Goal: Information Seeking & Learning: Learn about a topic

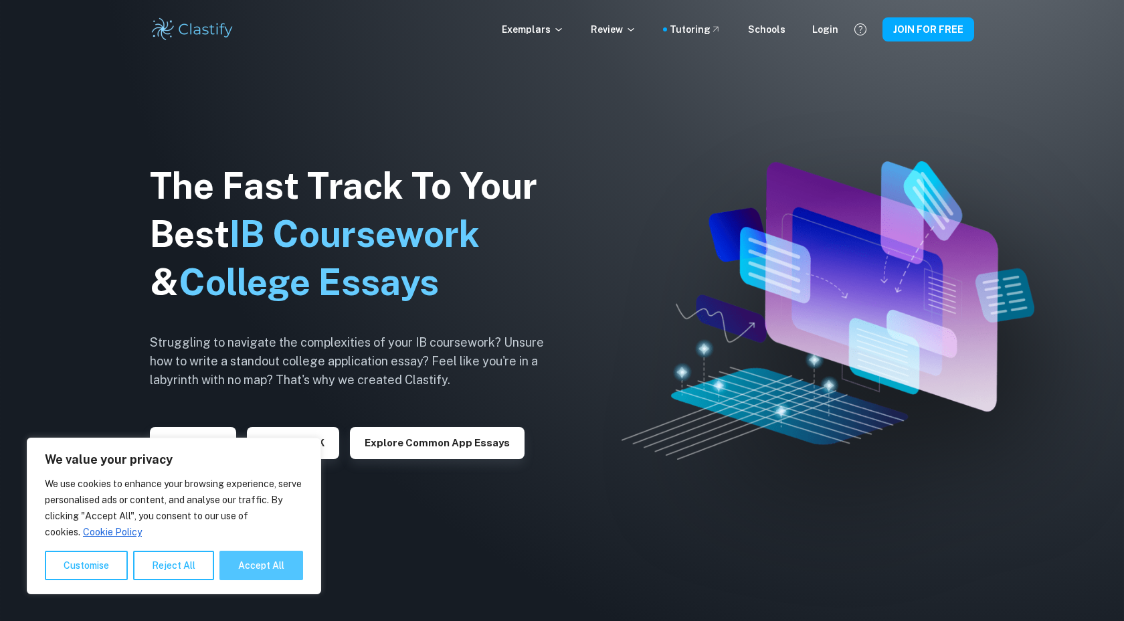
click at [275, 563] on button "Accept All" at bounding box center [261, 565] width 84 height 29
checkbox input "true"
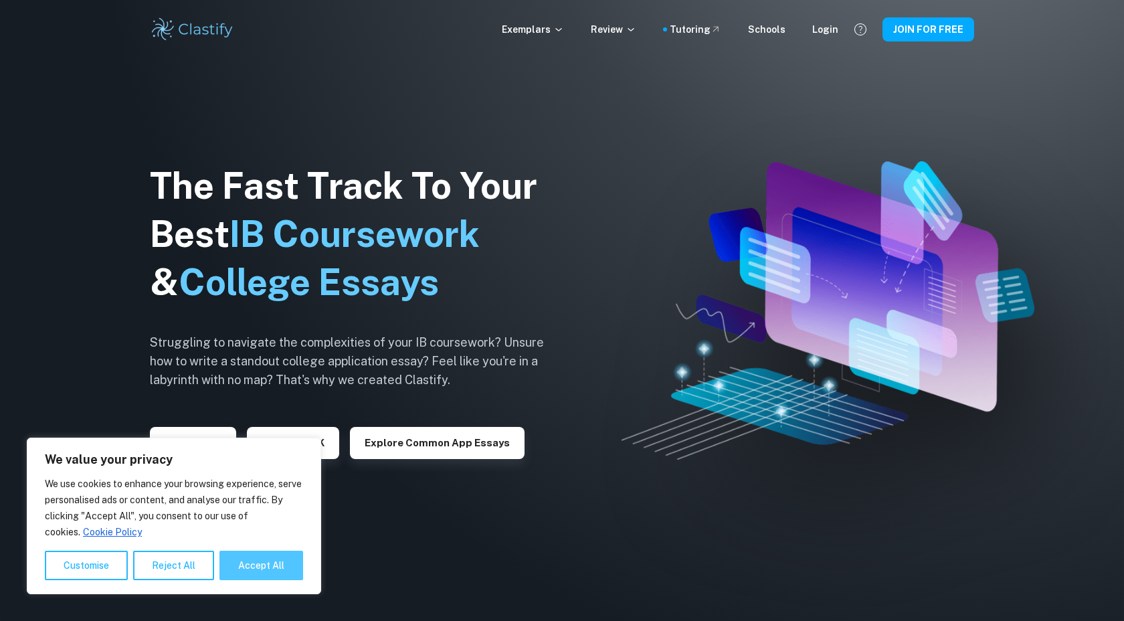
checkbox input "true"
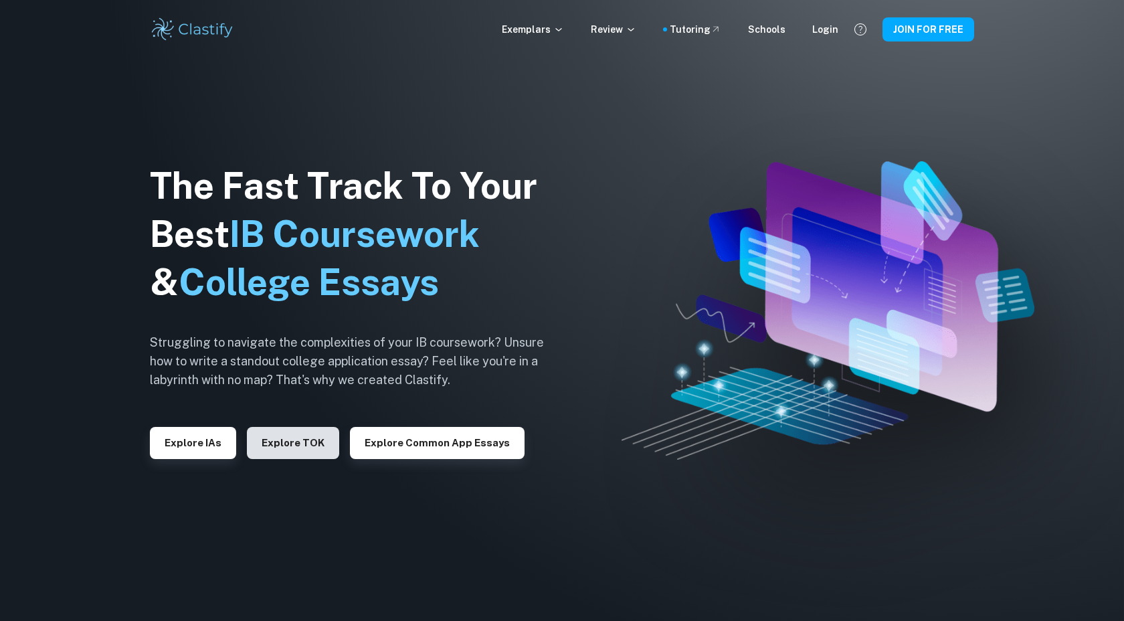
click at [300, 442] on button "Explore TOK" at bounding box center [293, 443] width 92 height 32
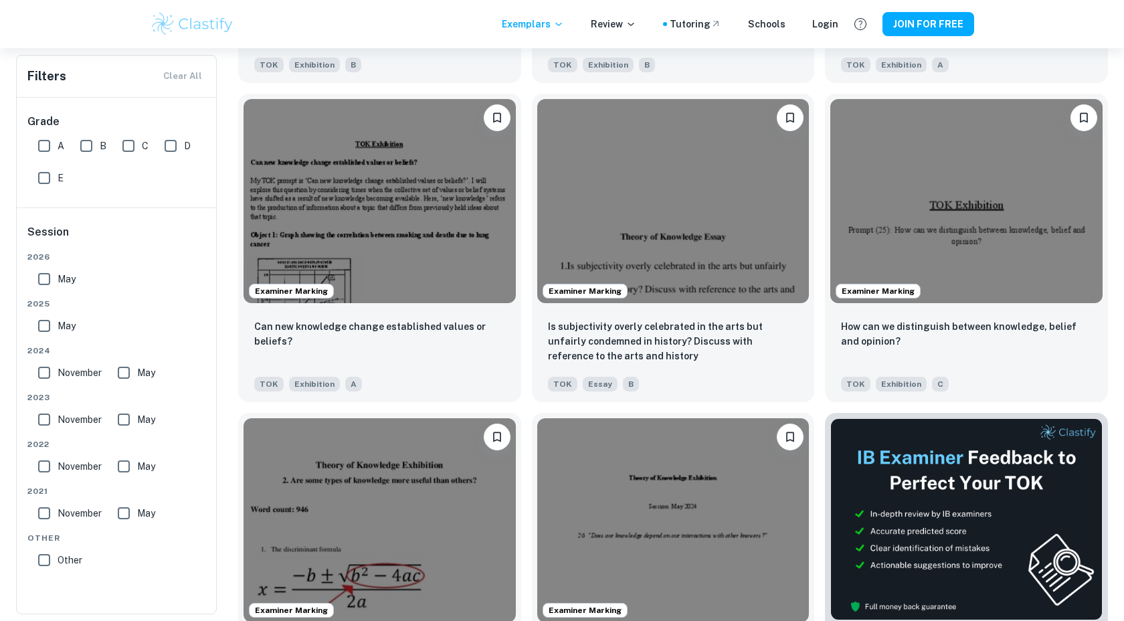
scroll to position [5045, 0]
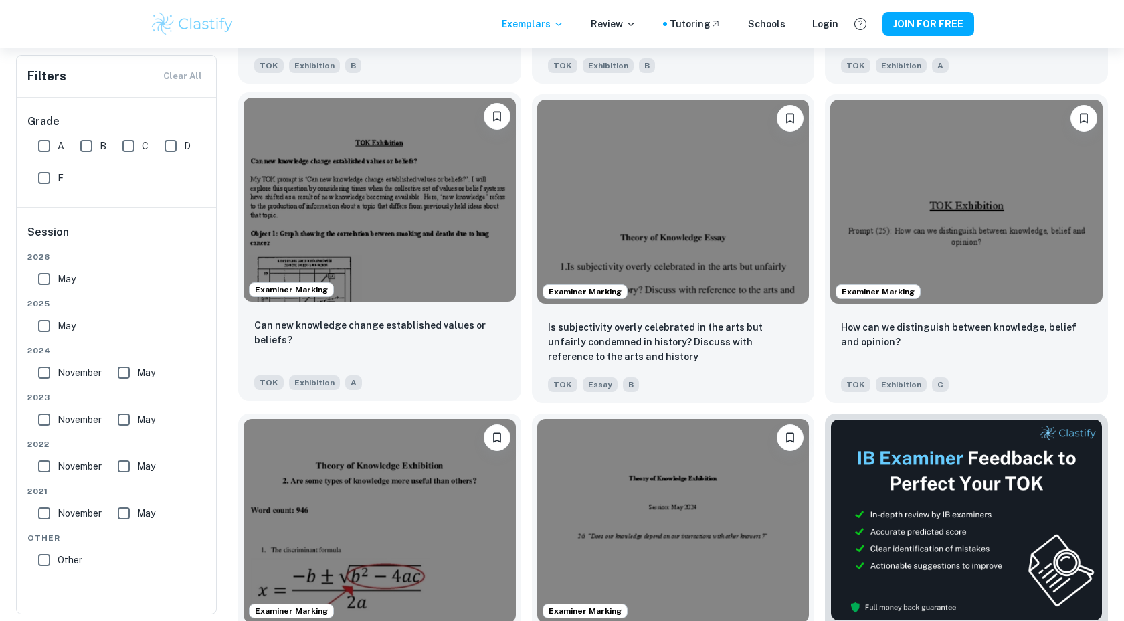
click at [371, 233] on img at bounding box center [380, 200] width 272 height 204
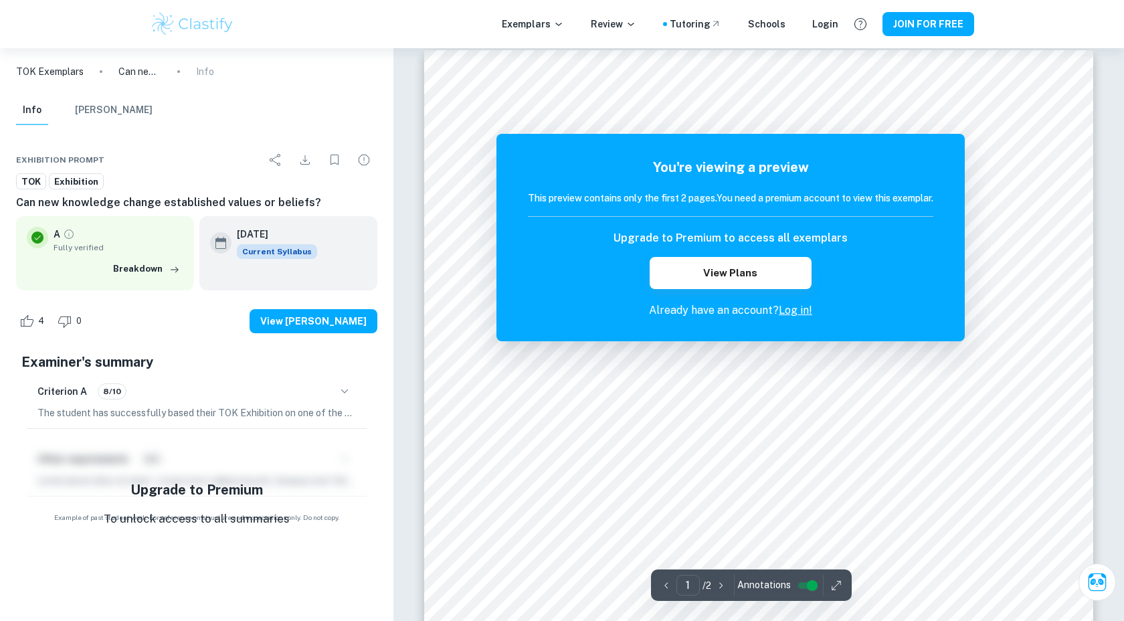
scroll to position [13, 0]
click at [791, 306] on link "Log in!" at bounding box center [795, 310] width 33 height 13
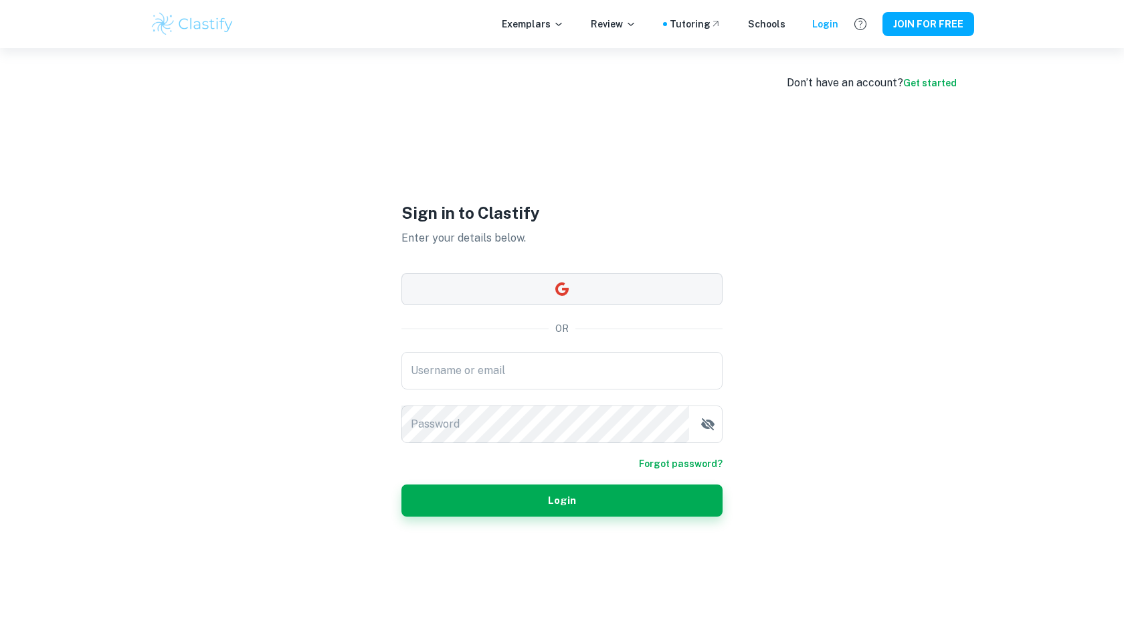
click at [588, 283] on button "button" at bounding box center [561, 289] width 321 height 32
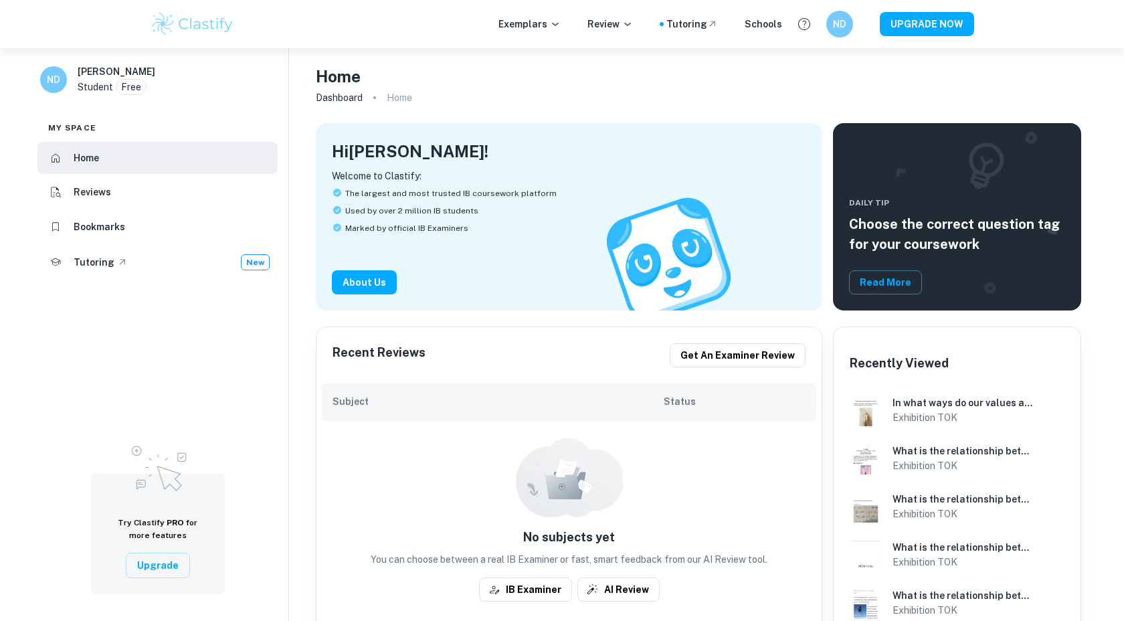
click at [190, 27] on img at bounding box center [192, 24] width 85 height 27
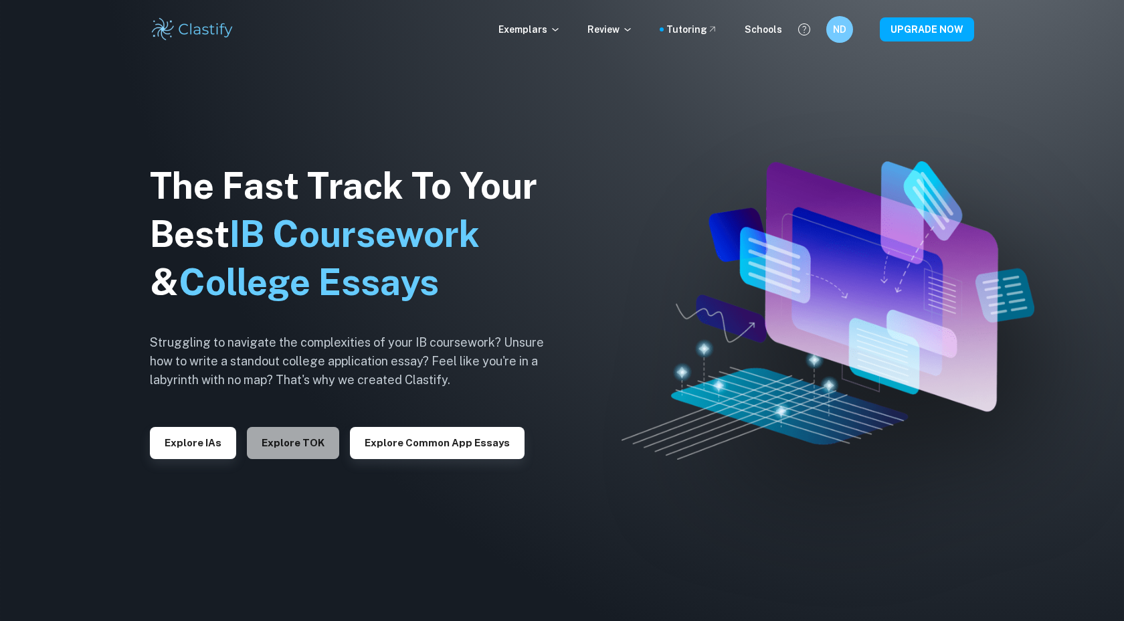
click at [300, 442] on button "Explore TOK" at bounding box center [293, 443] width 92 height 32
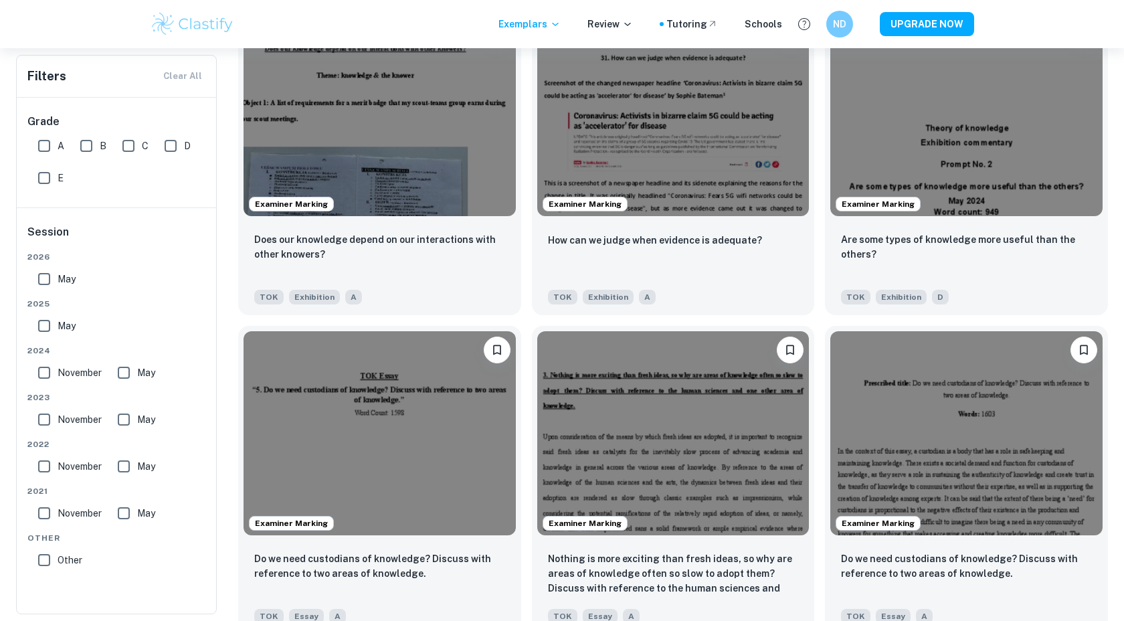
scroll to position [1622, 0]
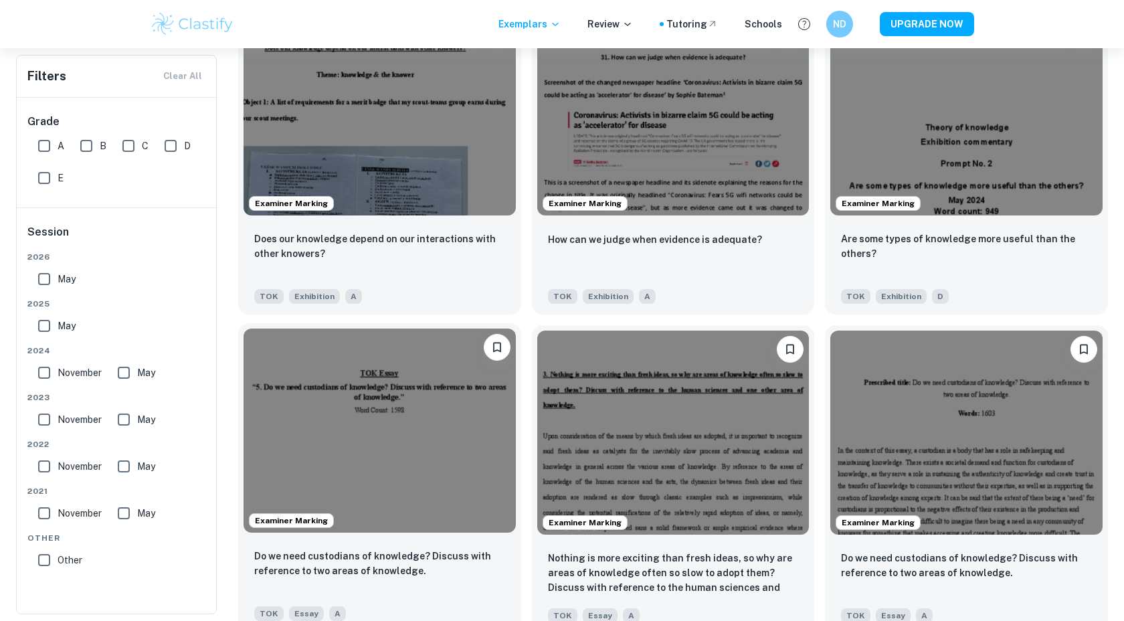
click at [420, 454] on img at bounding box center [380, 431] width 272 height 204
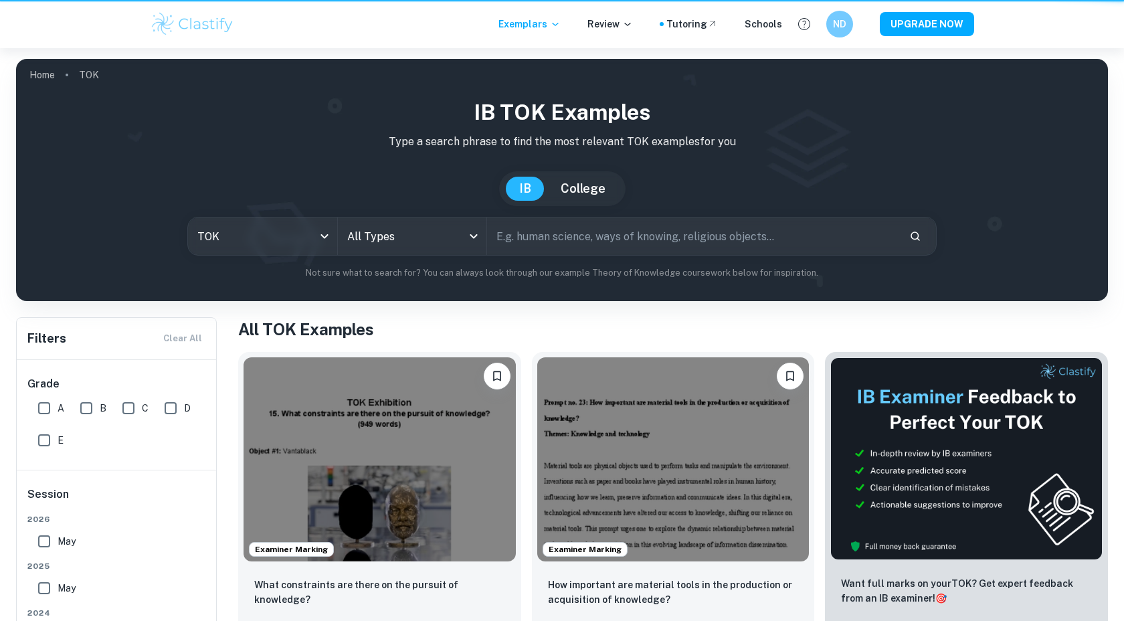
scroll to position [1622, 0]
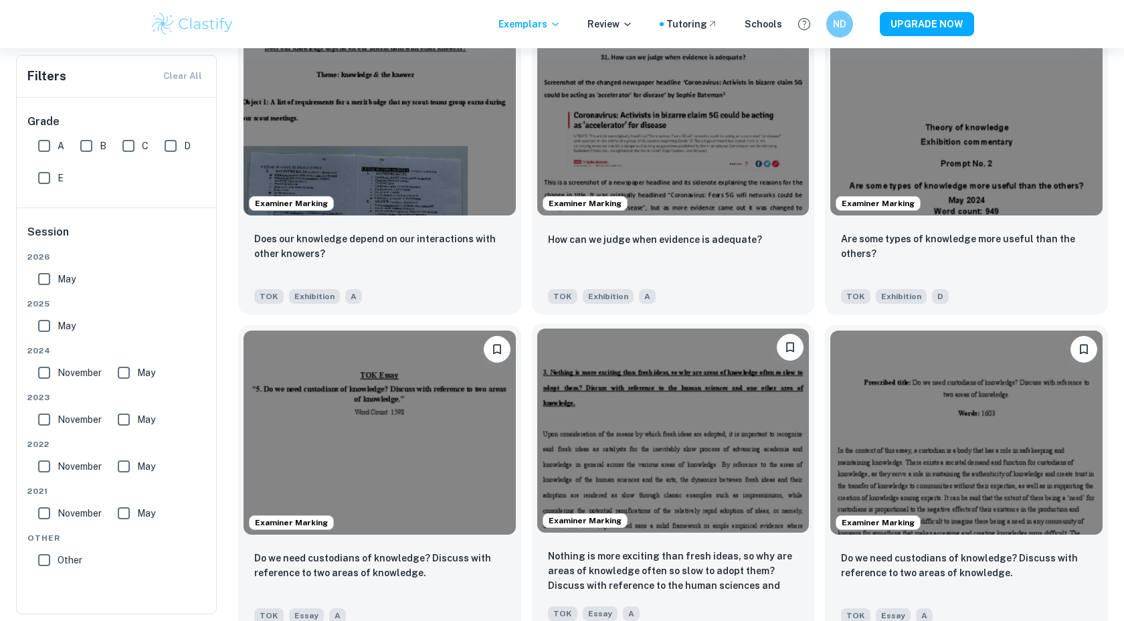
click at [651, 418] on img at bounding box center [673, 431] width 272 height 204
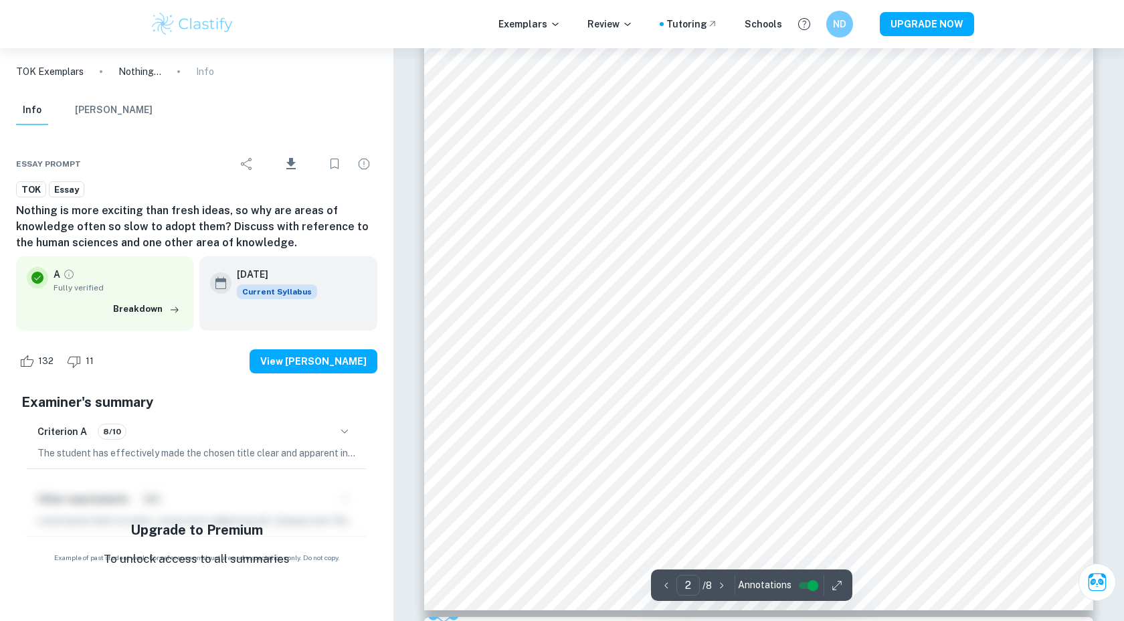
scroll to position [1306, 0]
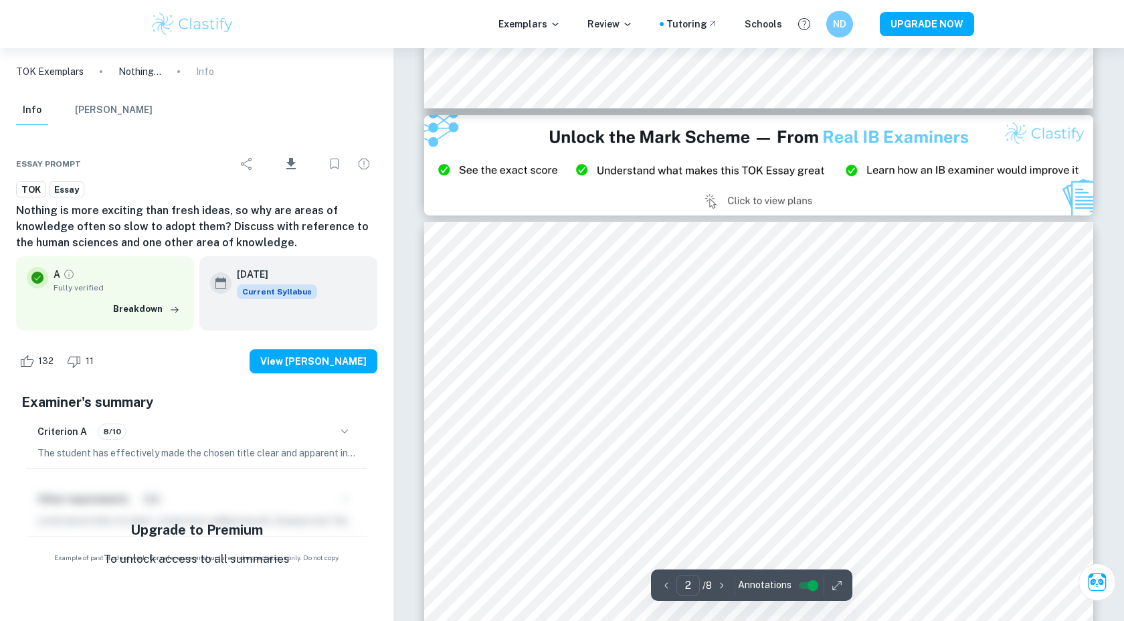
type input "3"
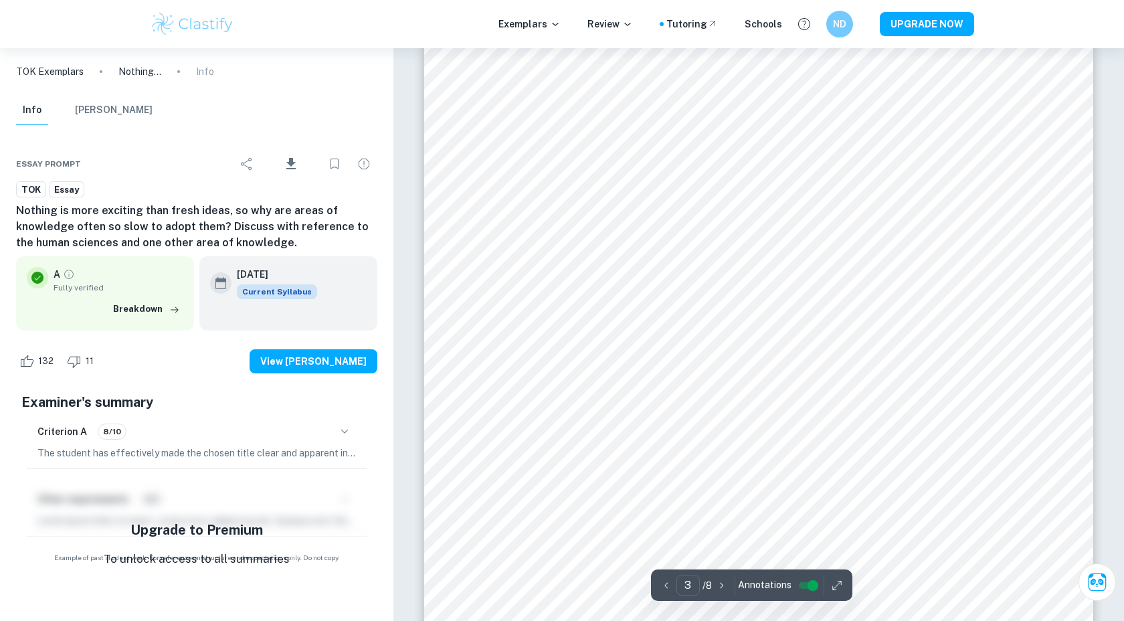
scroll to position [2213, 0]
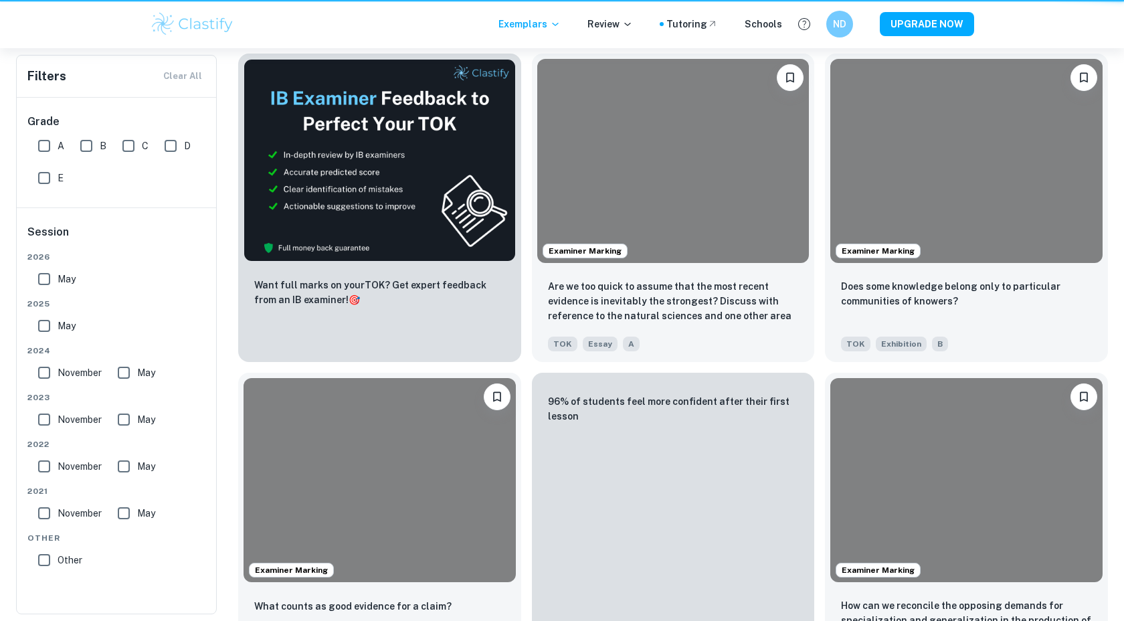
scroll to position [1622, 0]
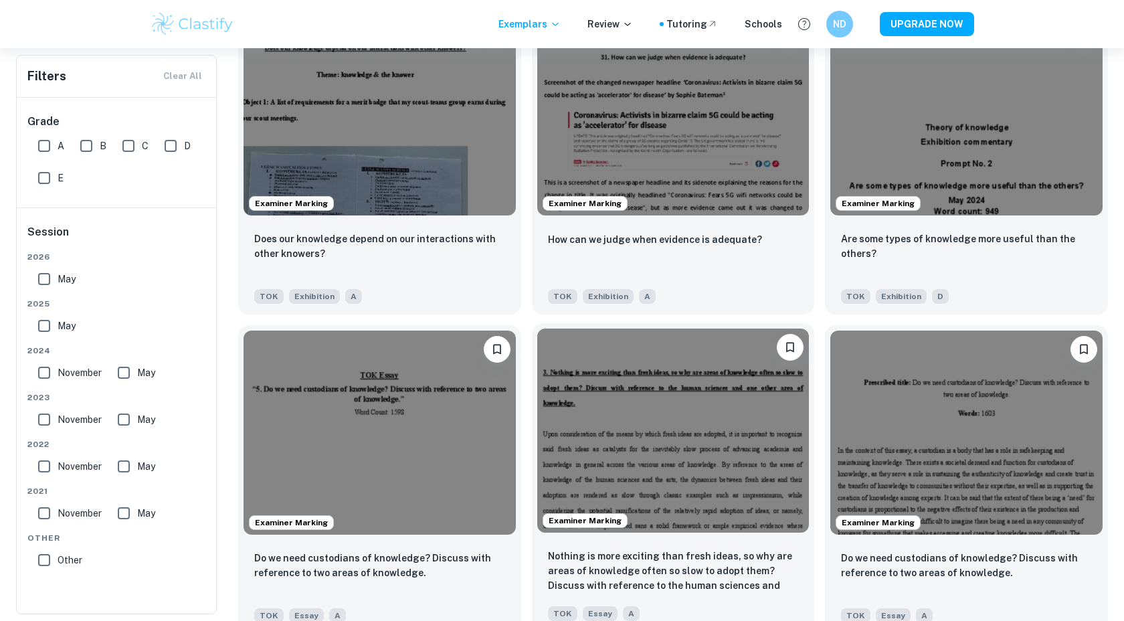
click at [646, 395] on img at bounding box center [673, 431] width 272 height 204
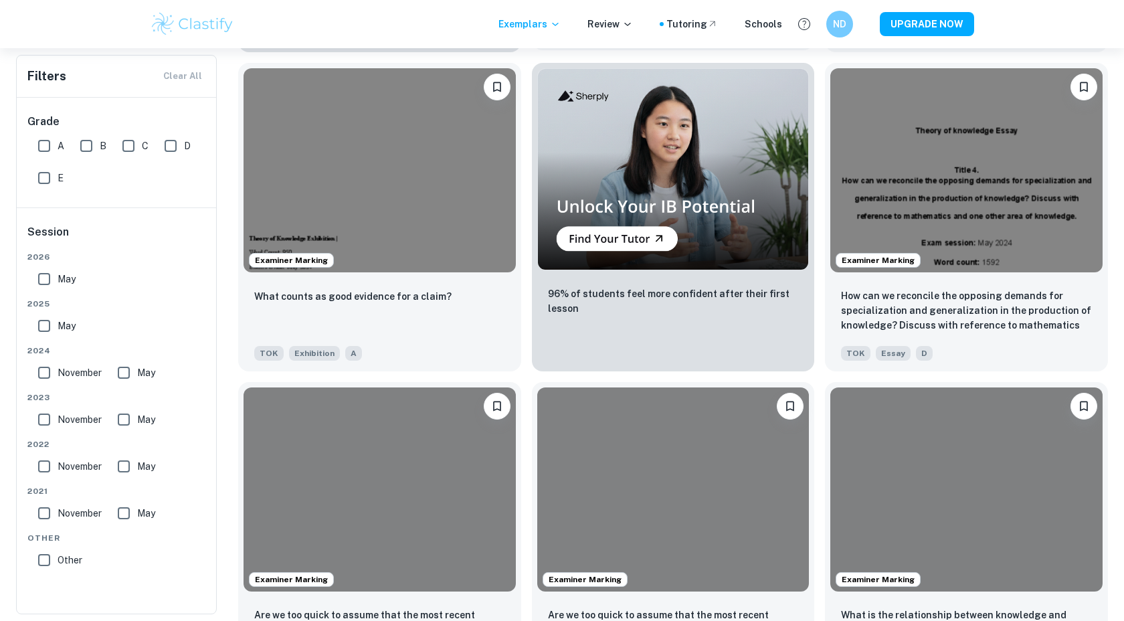
scroll to position [2702, 0]
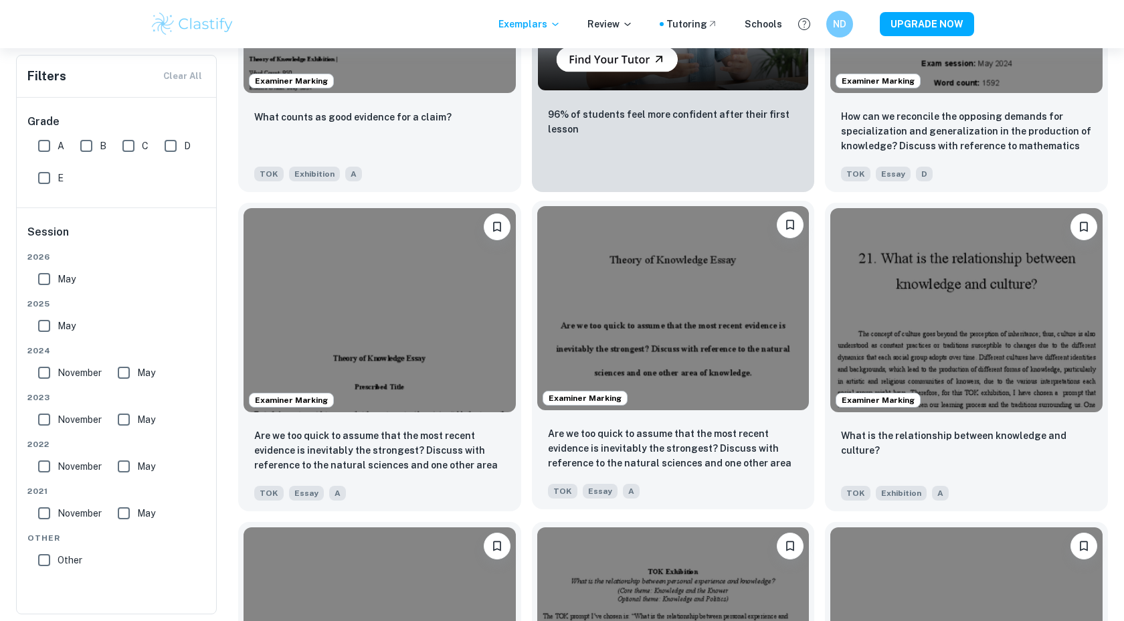
click at [663, 306] on img at bounding box center [673, 308] width 272 height 204
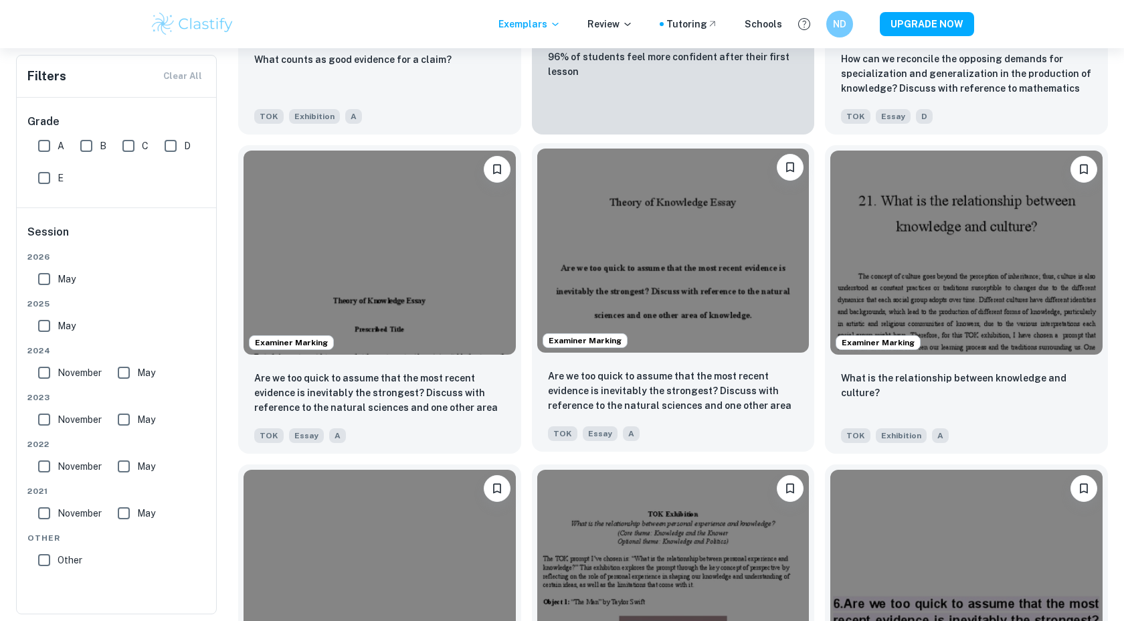
scroll to position [2758, 0]
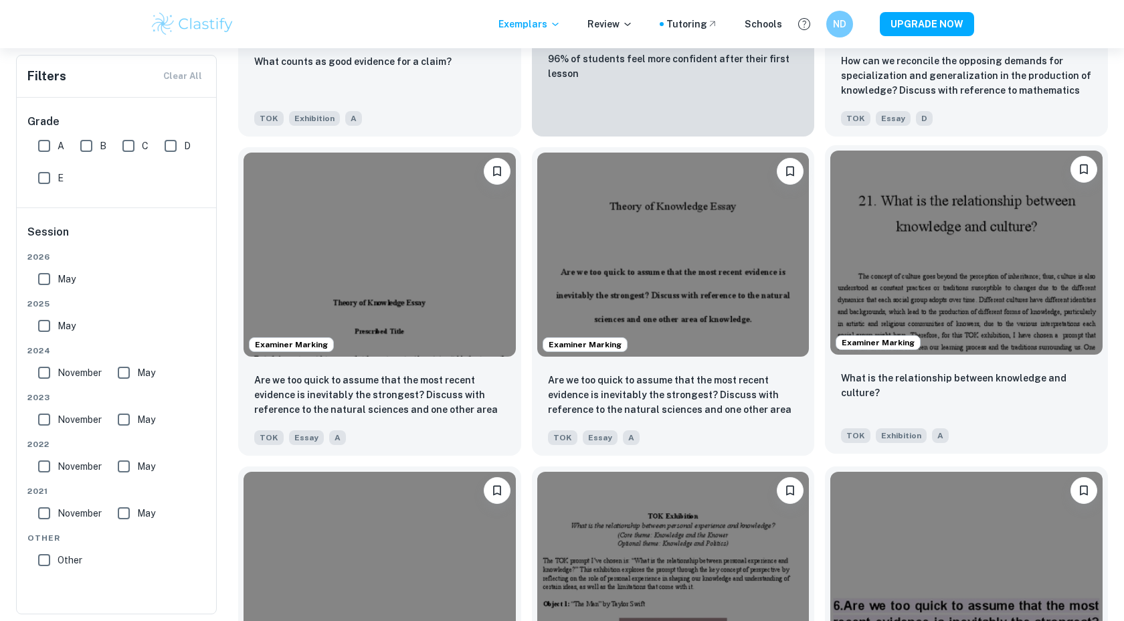
click at [1002, 219] on img at bounding box center [966, 253] width 272 height 204
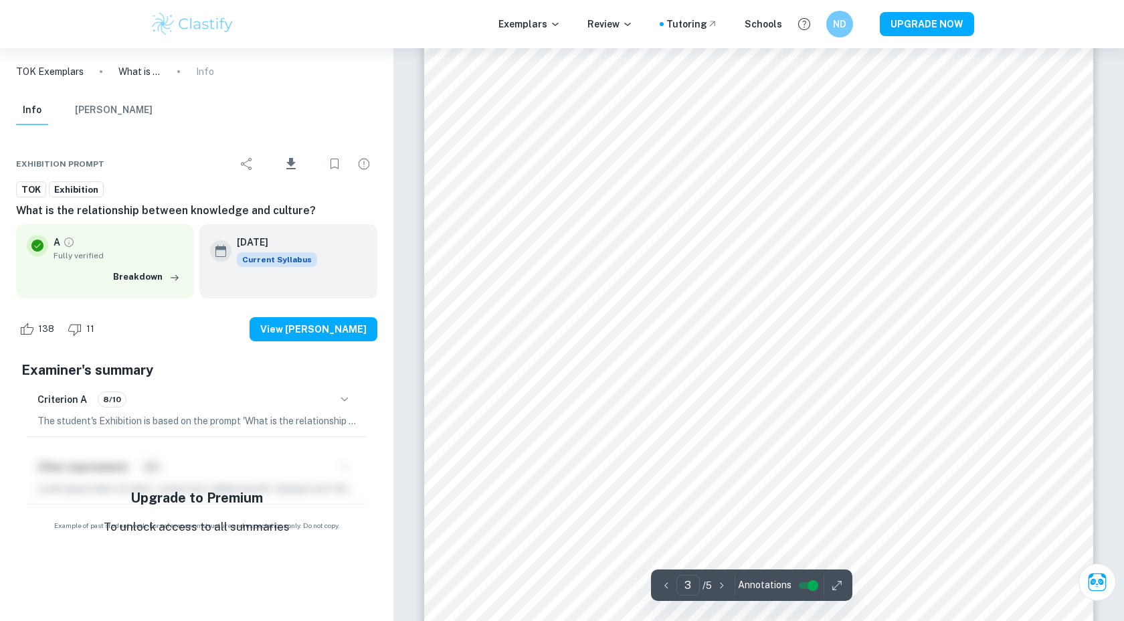
scroll to position [2511, 0]
type input "4"
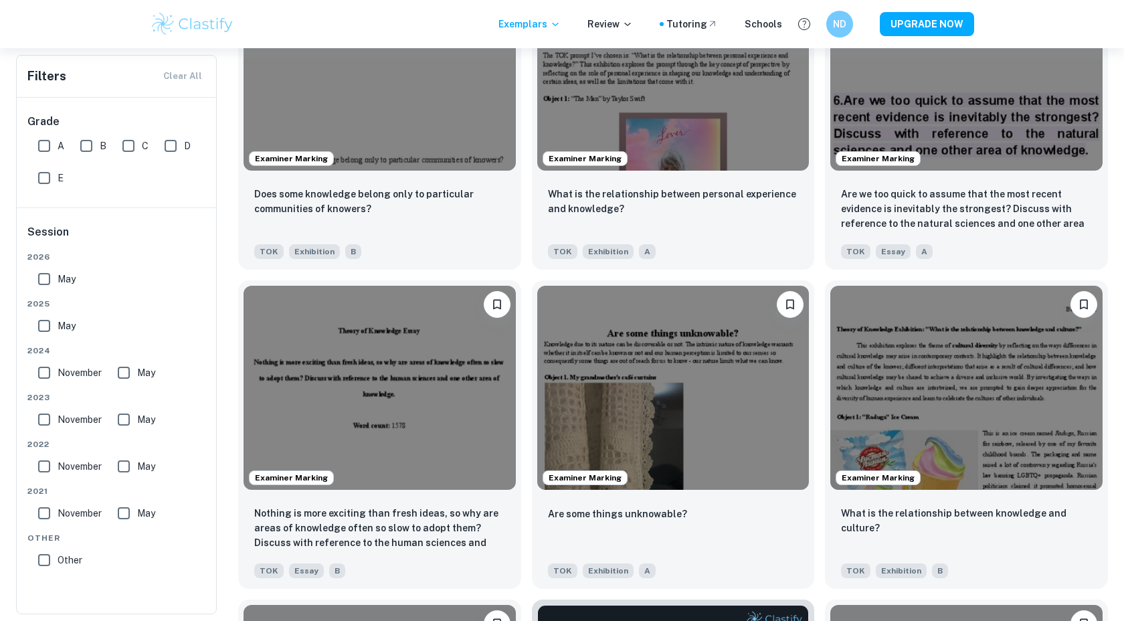
scroll to position [3264, 0]
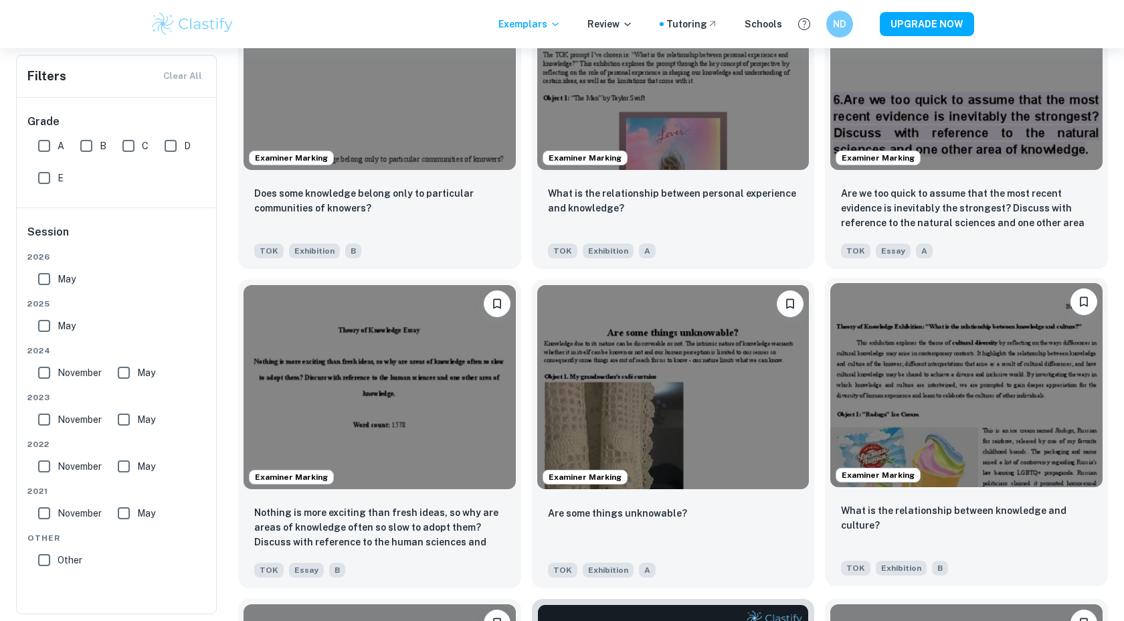
click at [920, 401] on img at bounding box center [966, 385] width 272 height 204
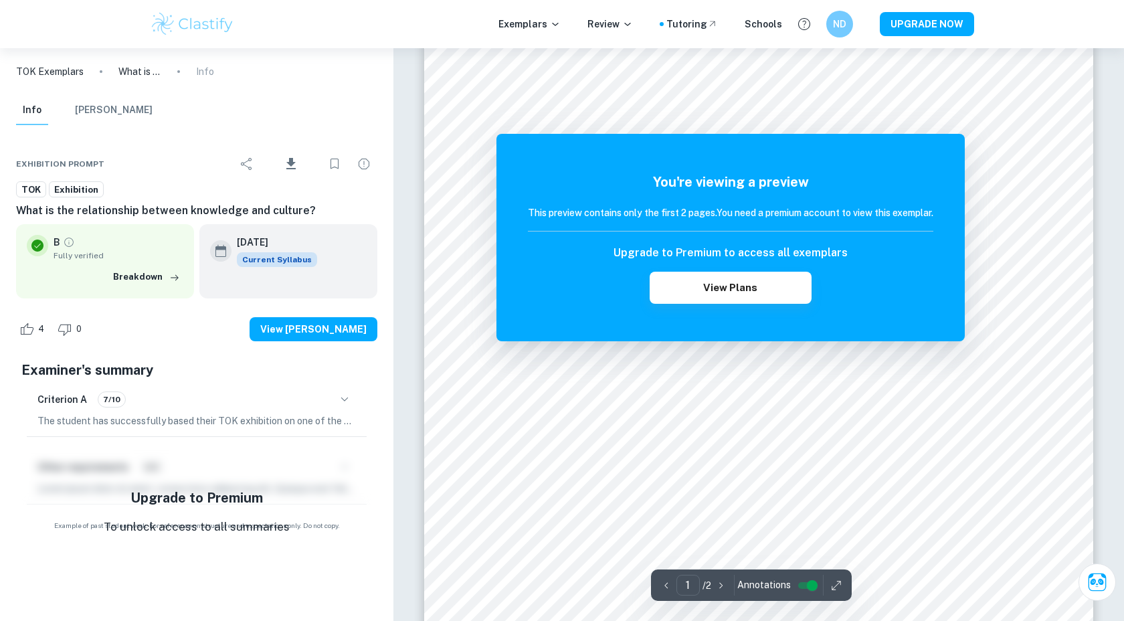
scroll to position [51, 0]
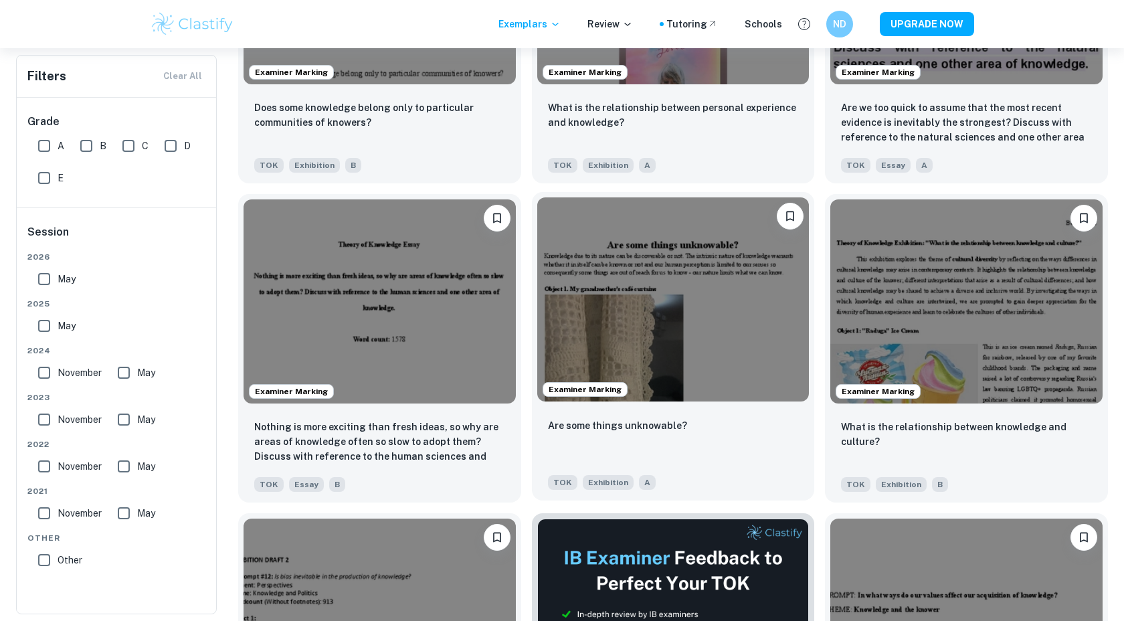
scroll to position [3343, 0]
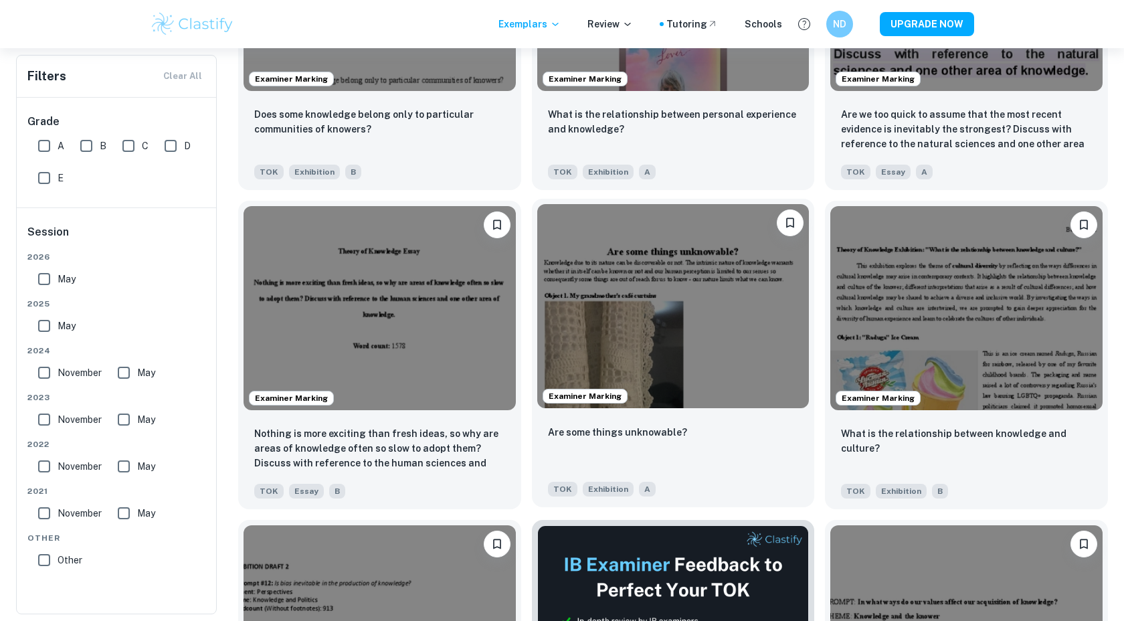
click at [659, 298] on img at bounding box center [673, 306] width 272 height 204
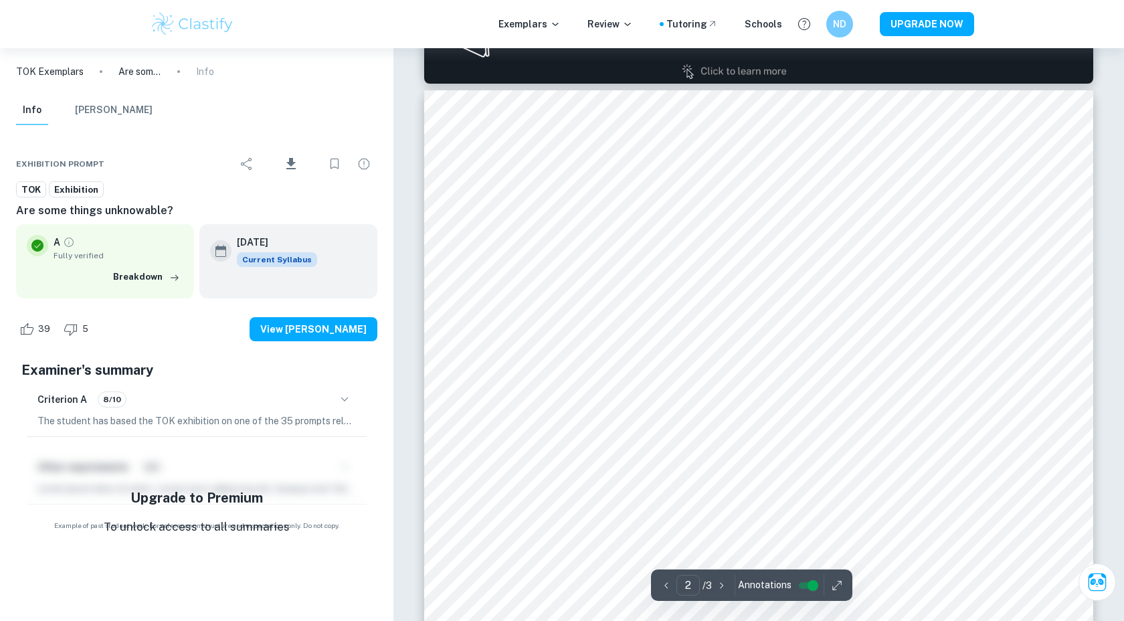
scroll to position [1029, 0]
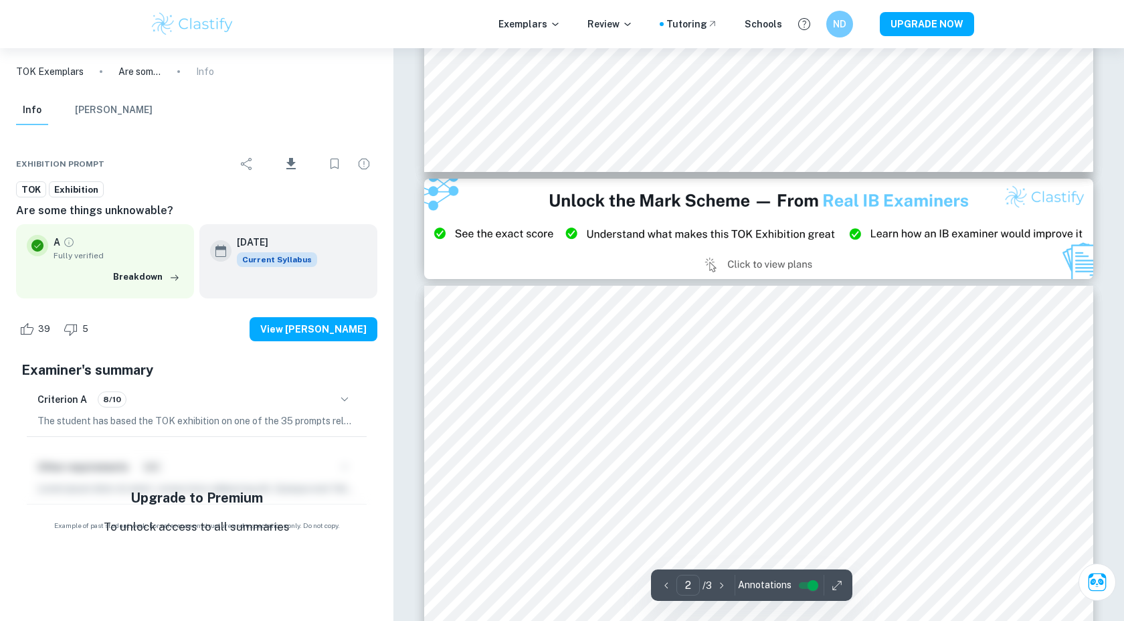
type input "3"
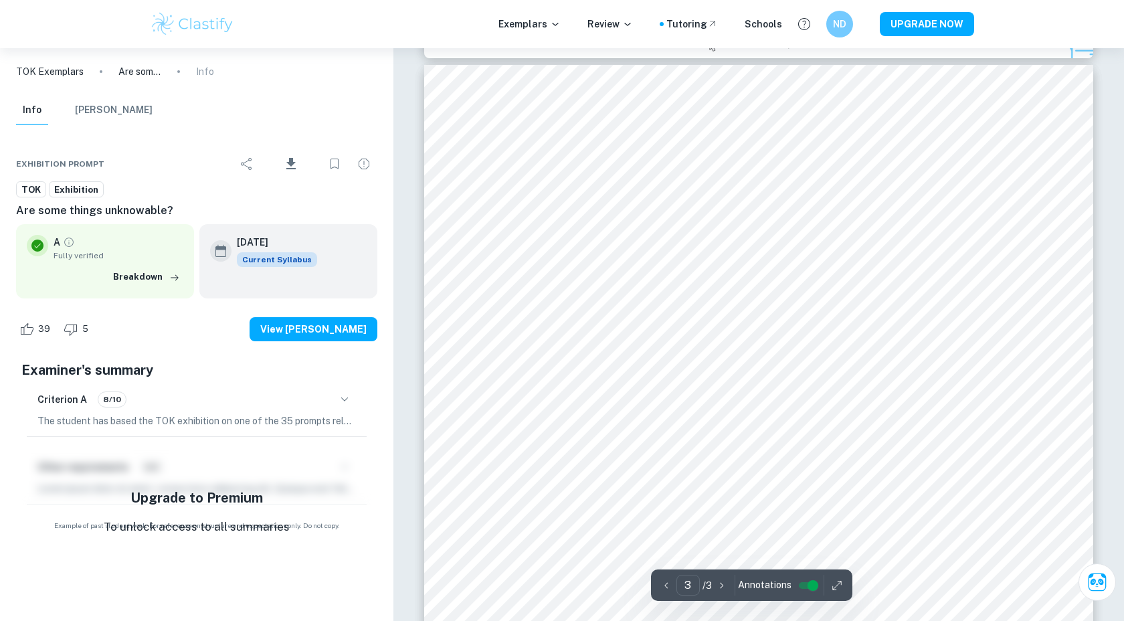
scroll to position [2115, 0]
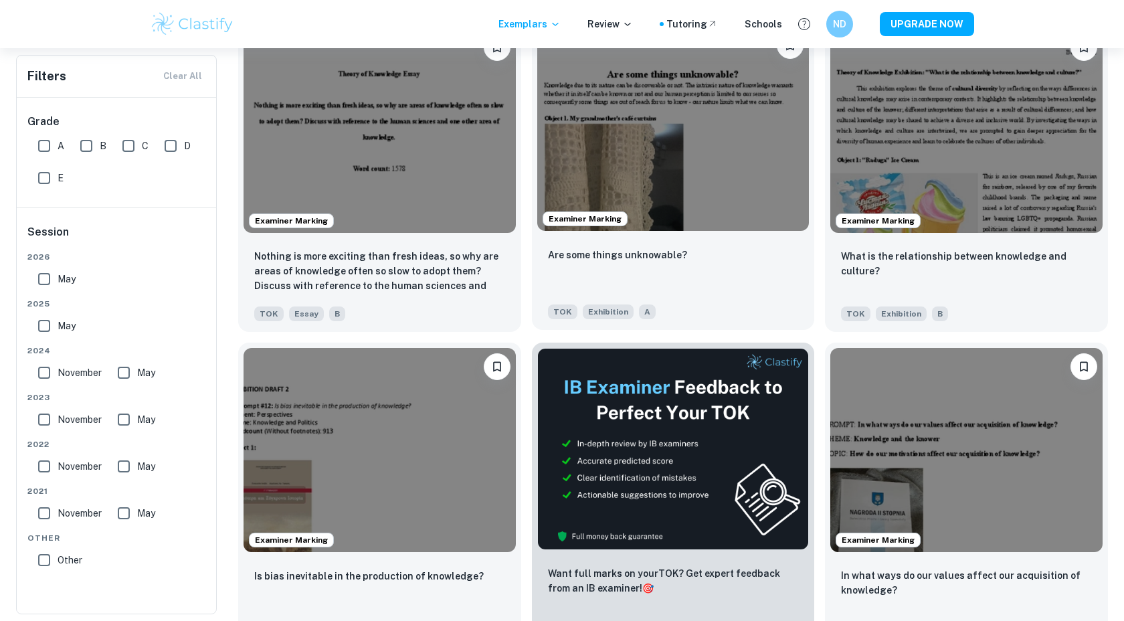
scroll to position [3576, 0]
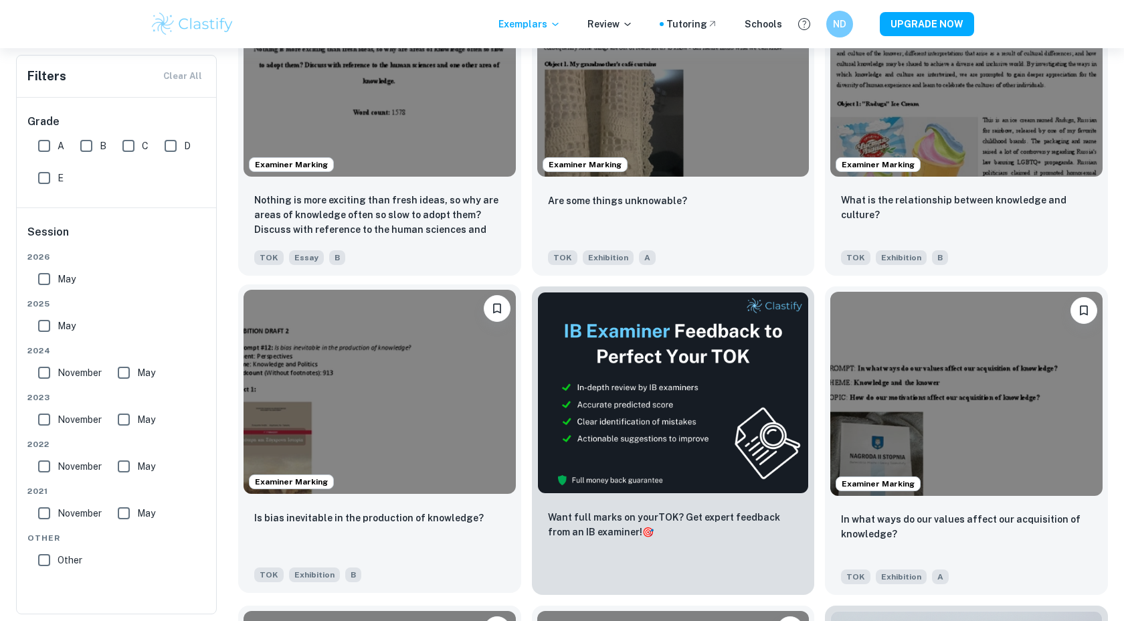
click at [385, 407] on img at bounding box center [380, 392] width 272 height 204
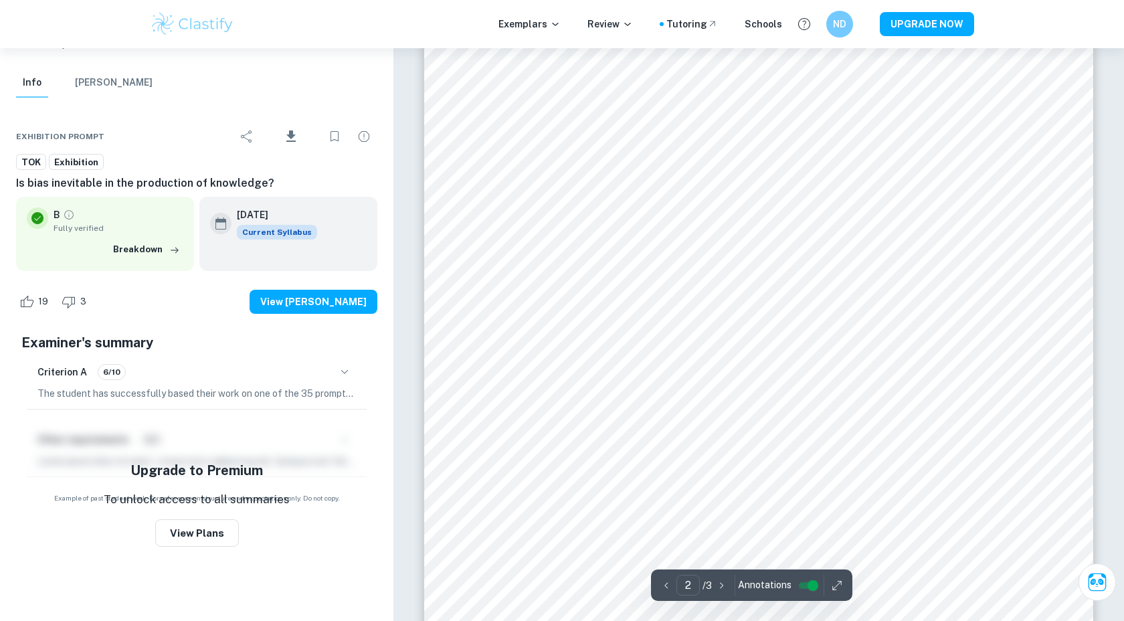
scroll to position [1130, 0]
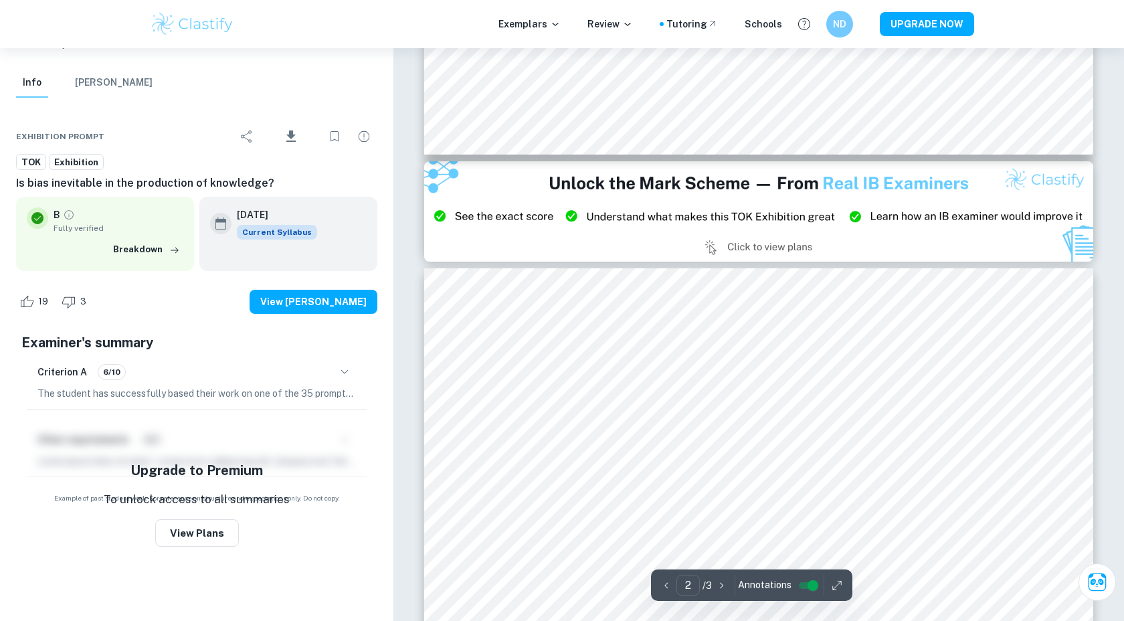
type input "3"
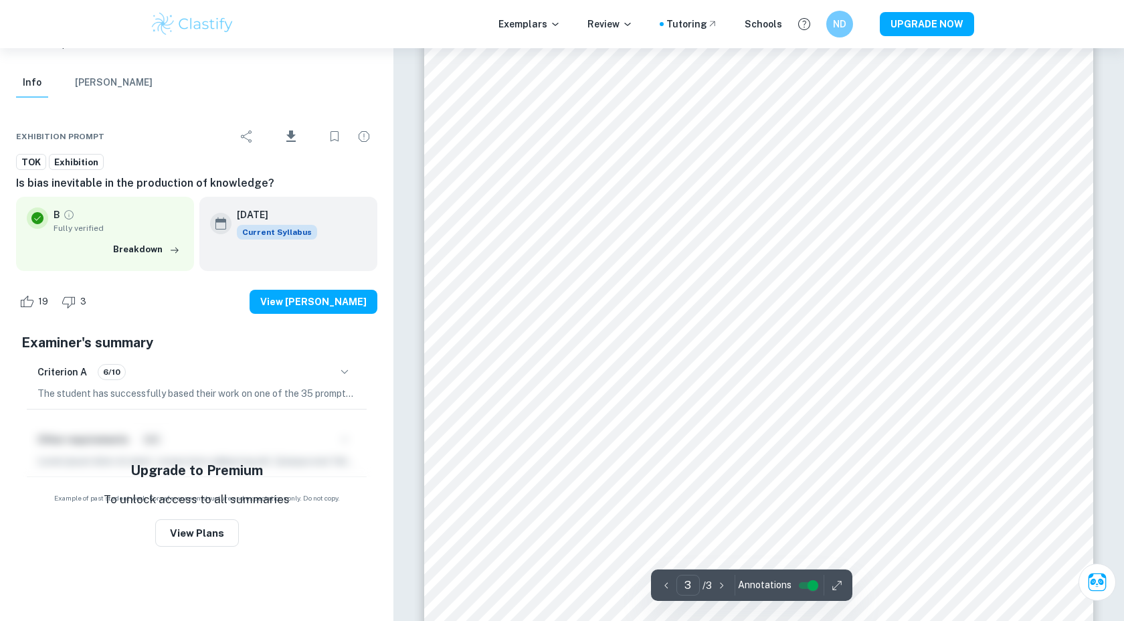
scroll to position [2223, 0]
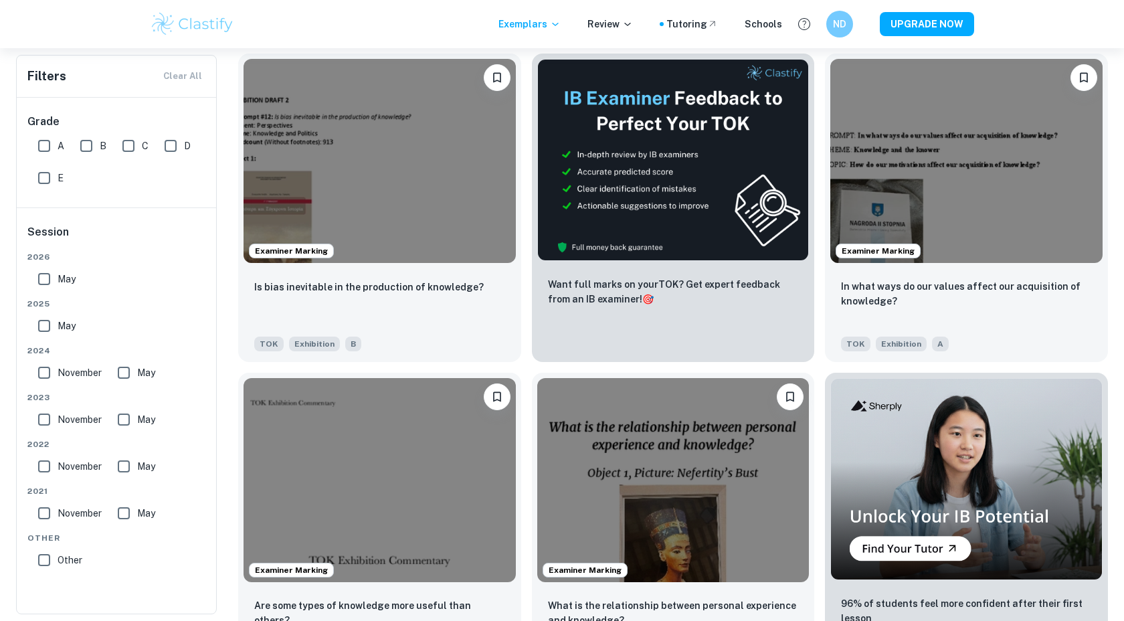
scroll to position [3832, 0]
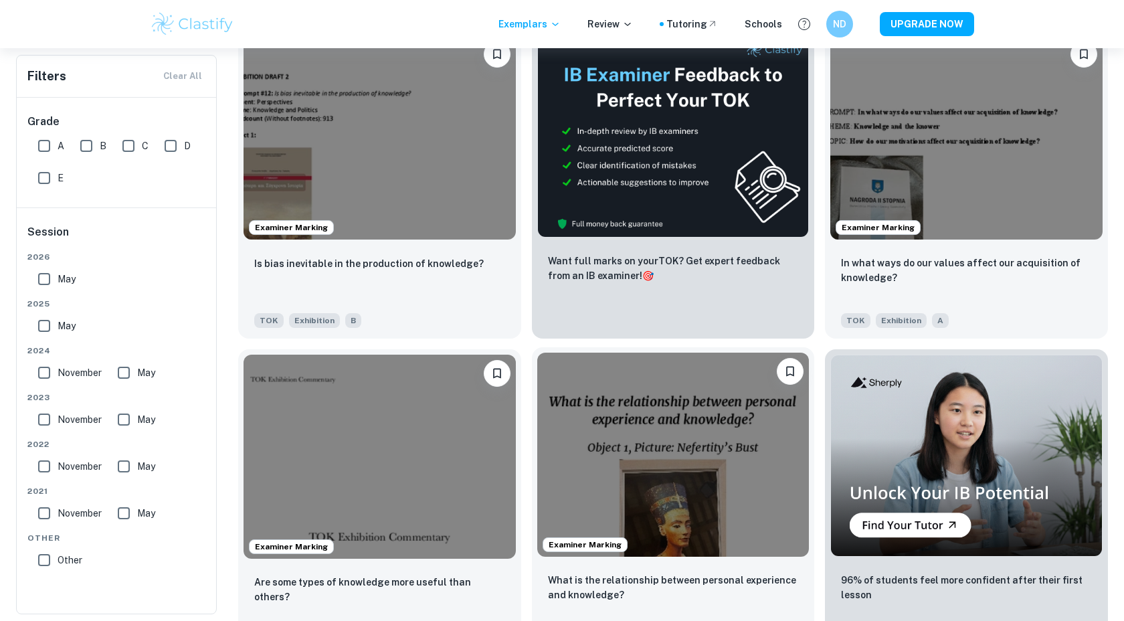
click at [692, 472] on img at bounding box center [673, 455] width 272 height 204
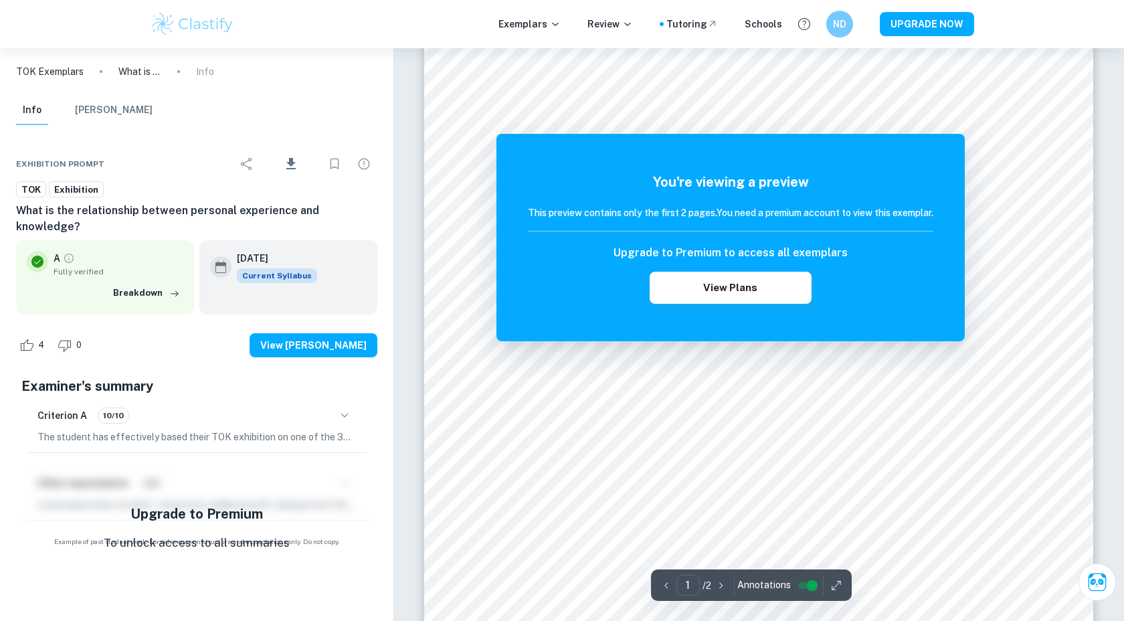
scroll to position [378, 0]
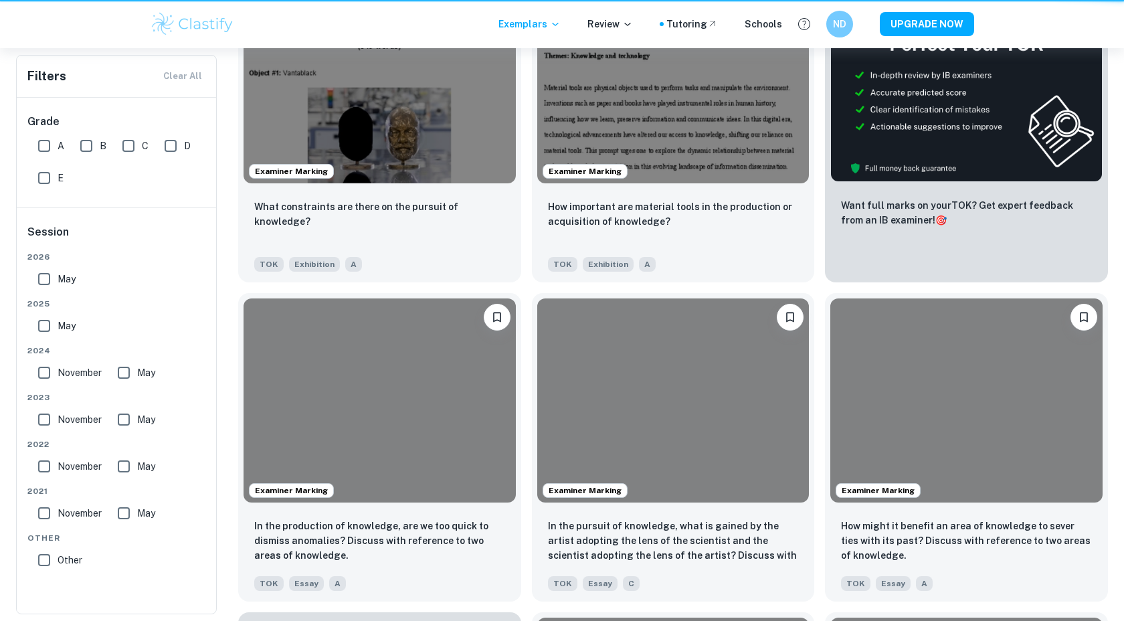
scroll to position [3832, 0]
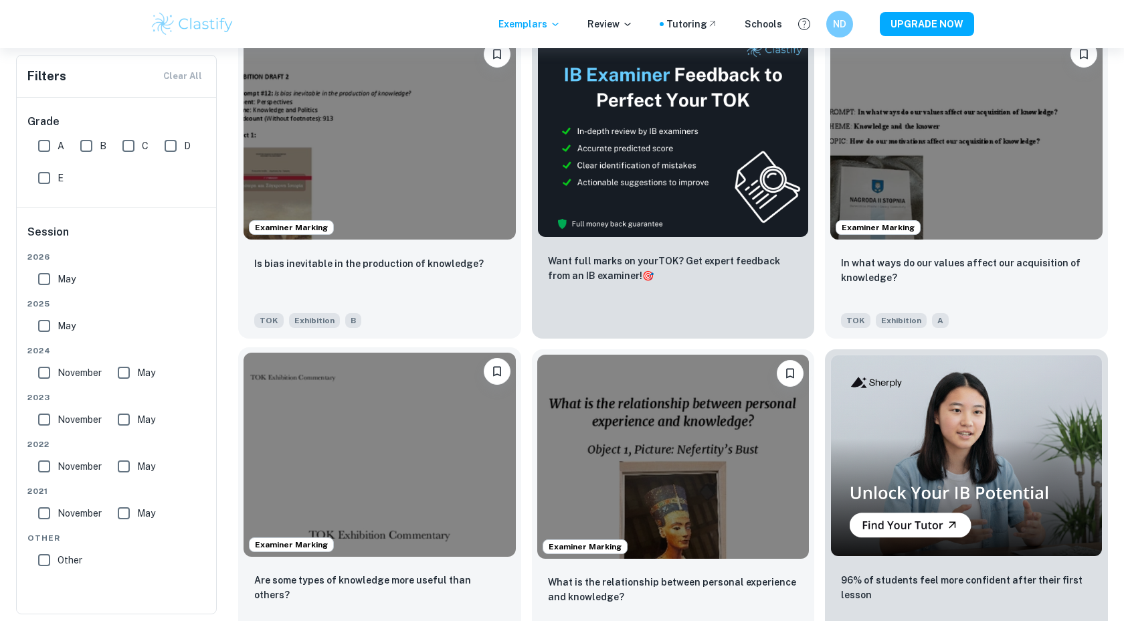
click at [417, 486] on img at bounding box center [380, 455] width 272 height 204
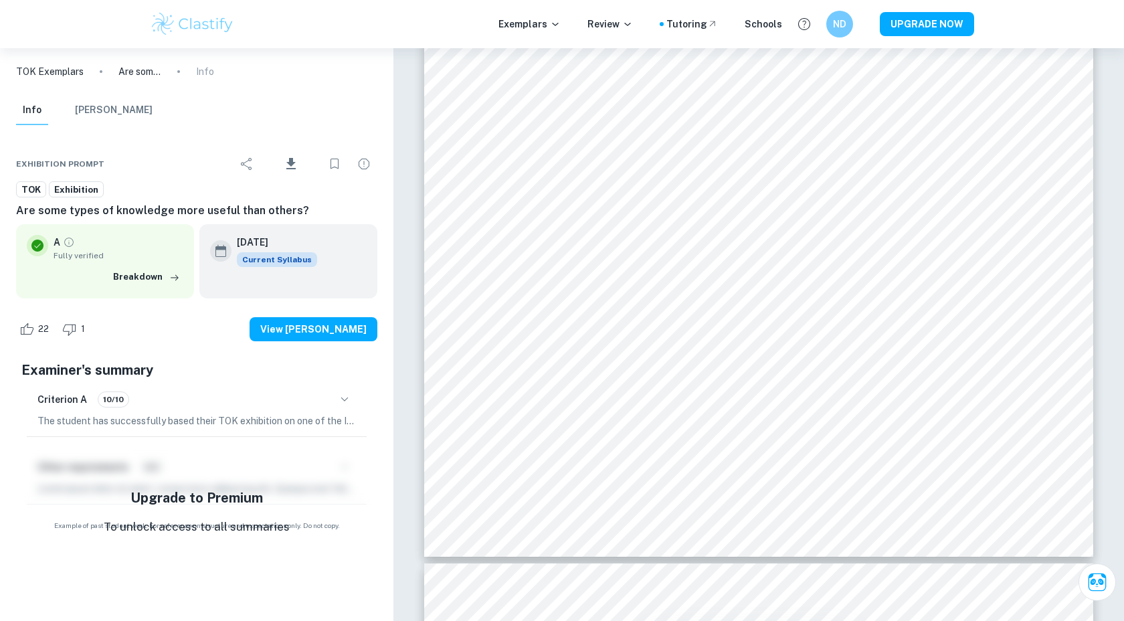
scroll to position [2570, 0]
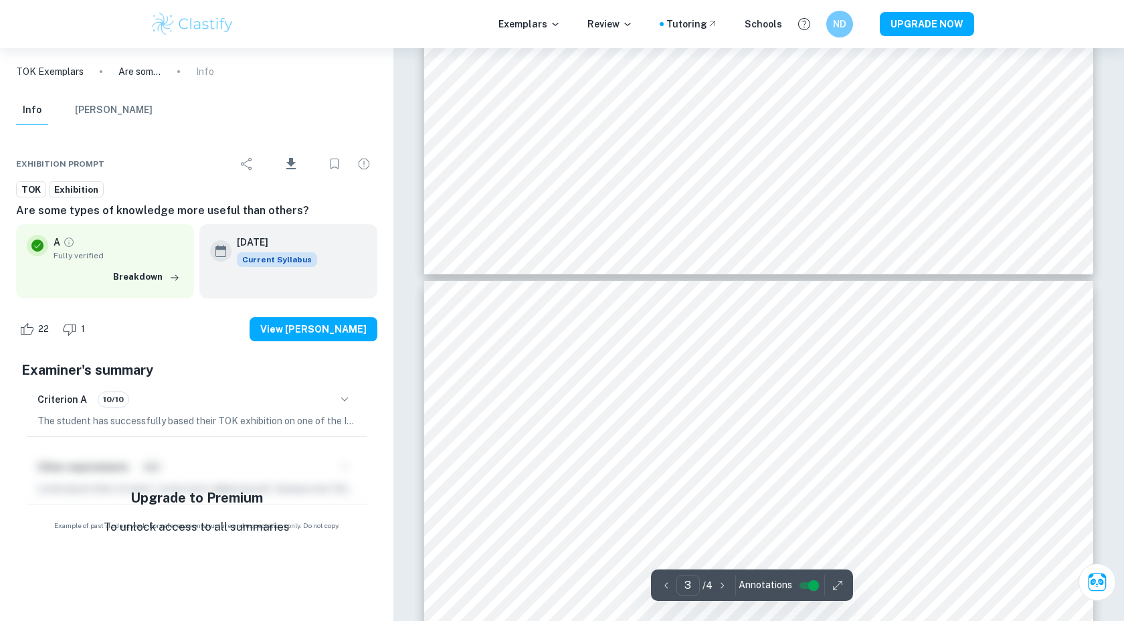
type input "4"
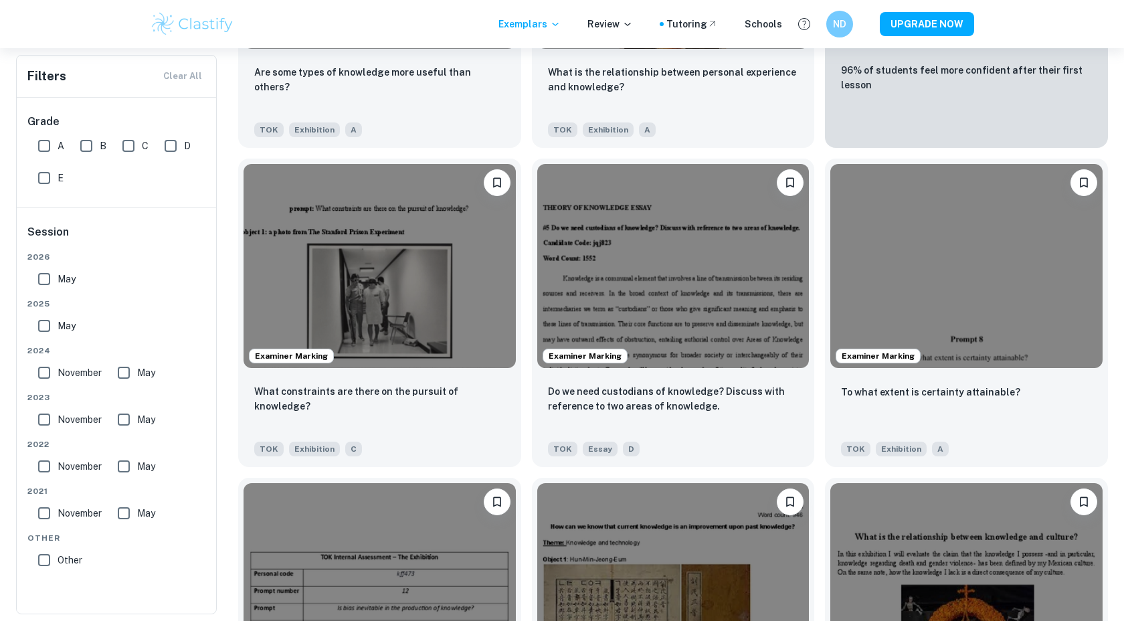
scroll to position [4343, 0]
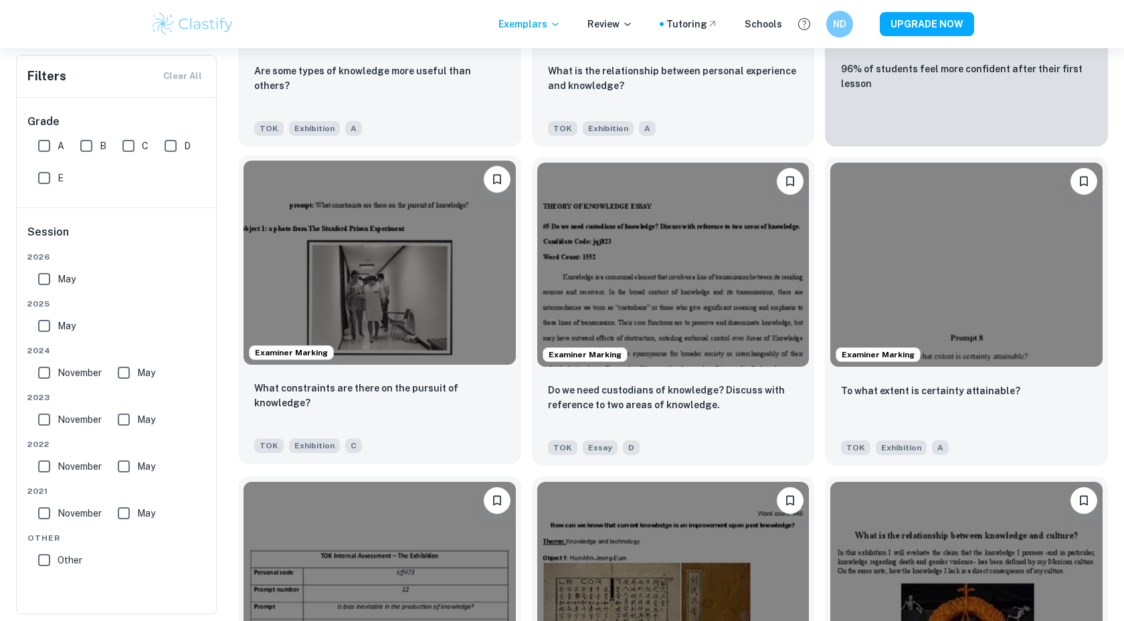
click at [448, 333] on img at bounding box center [380, 263] width 272 height 204
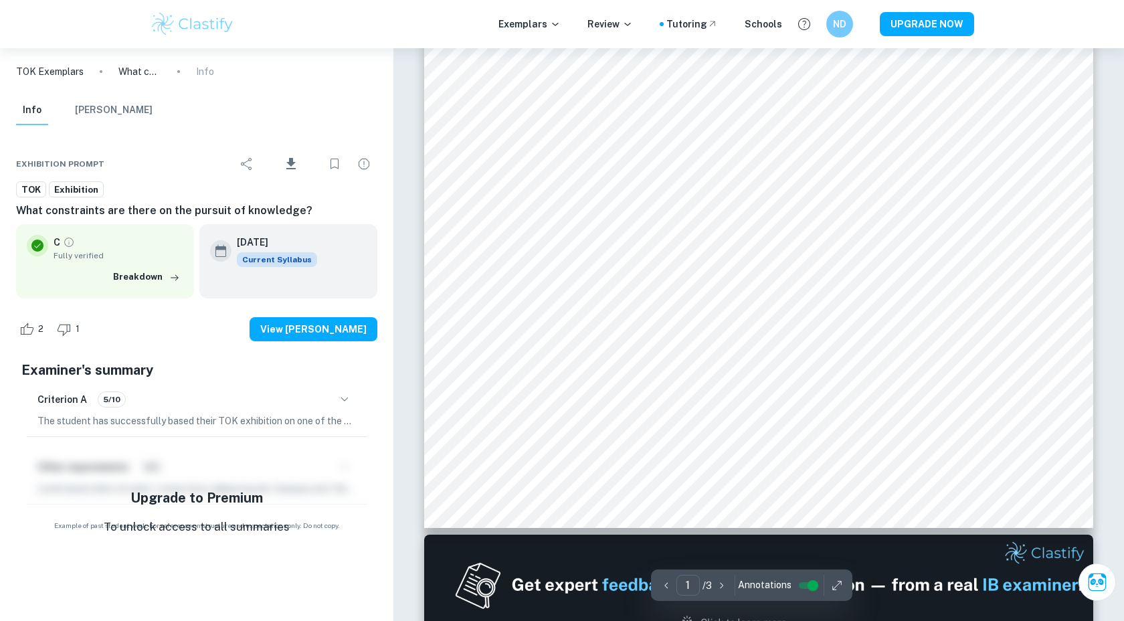
scroll to position [496, 0]
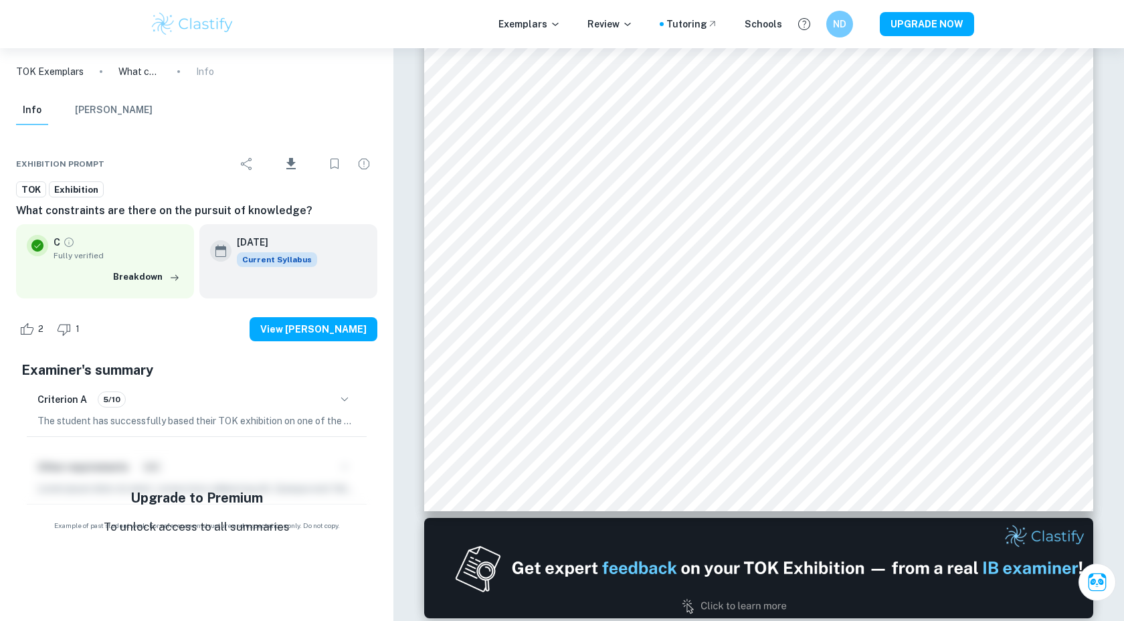
click at [337, 401] on icon "button" at bounding box center [345, 399] width 16 height 16
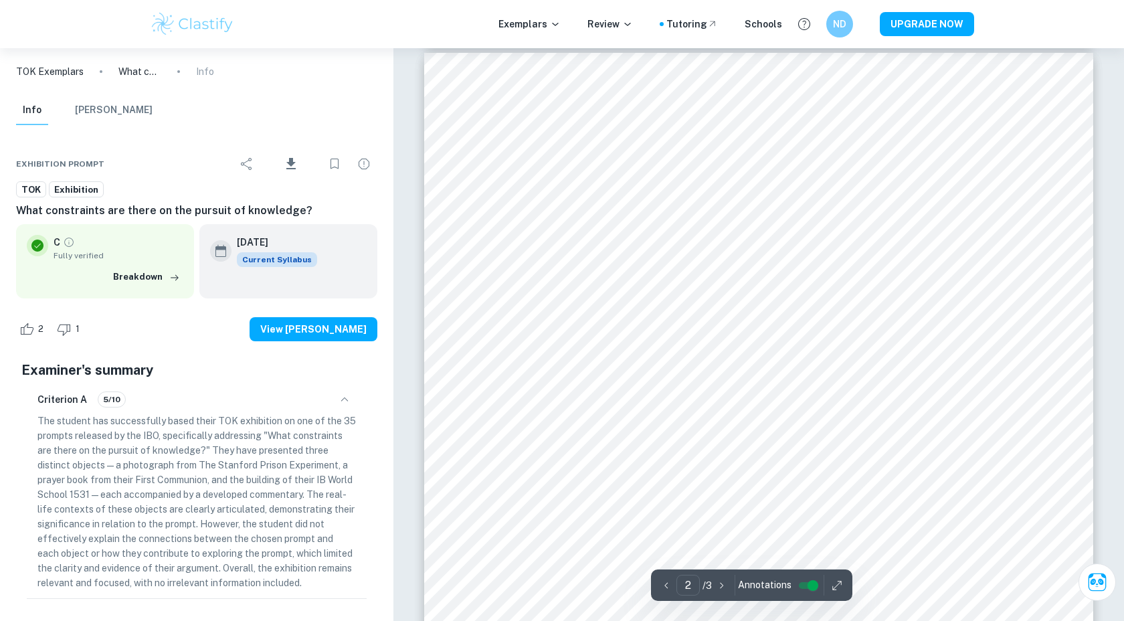
scroll to position [1069, 0]
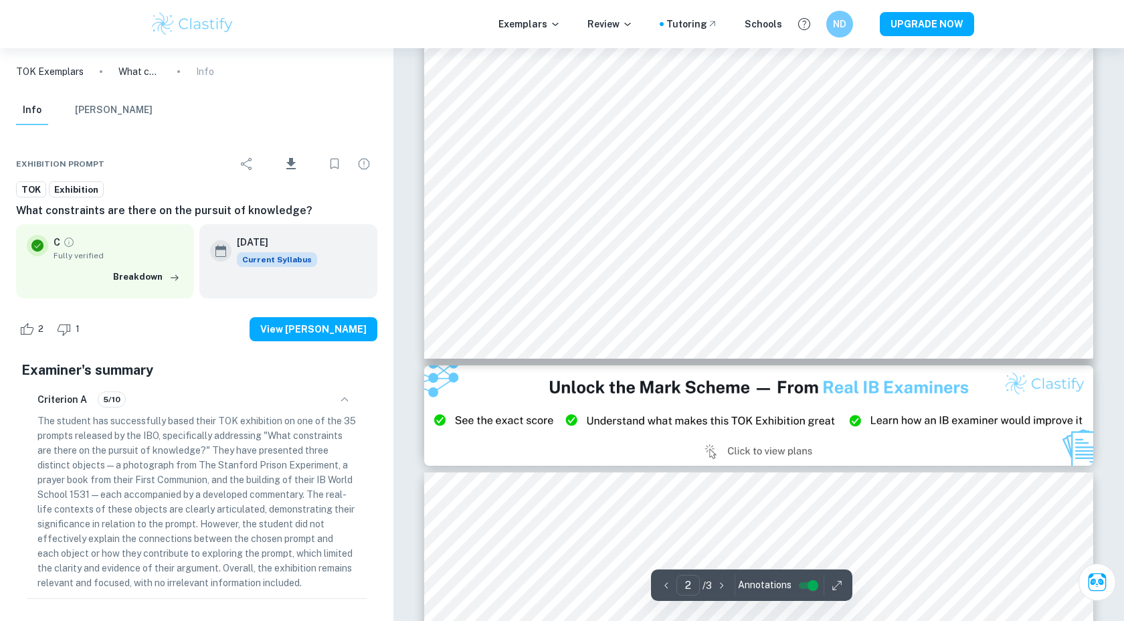
type input "3"
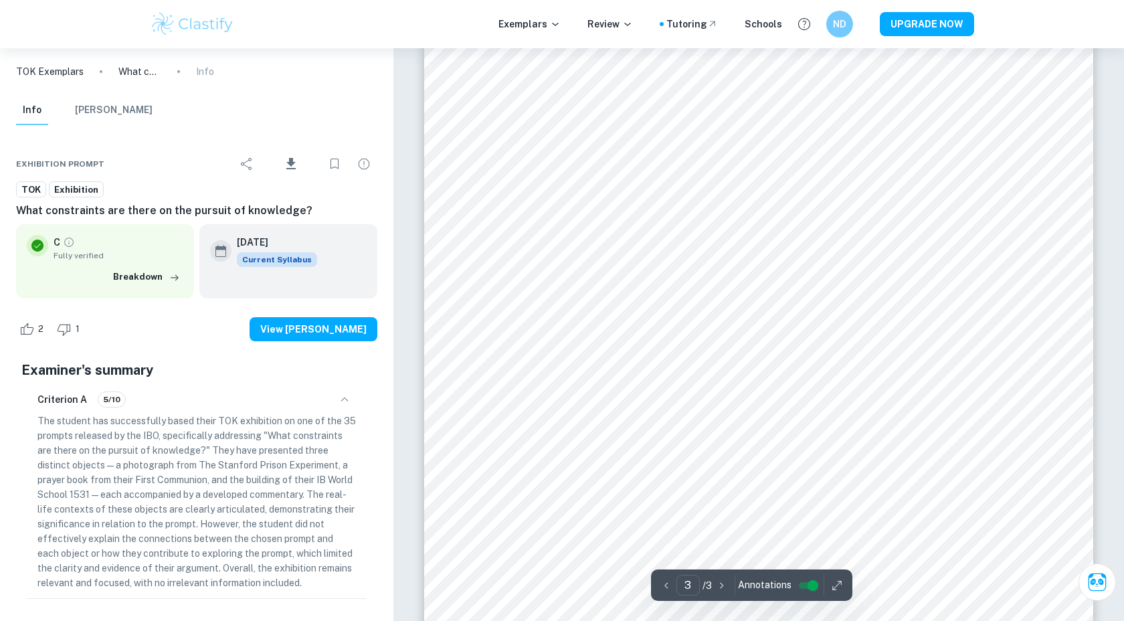
scroll to position [2520, 0]
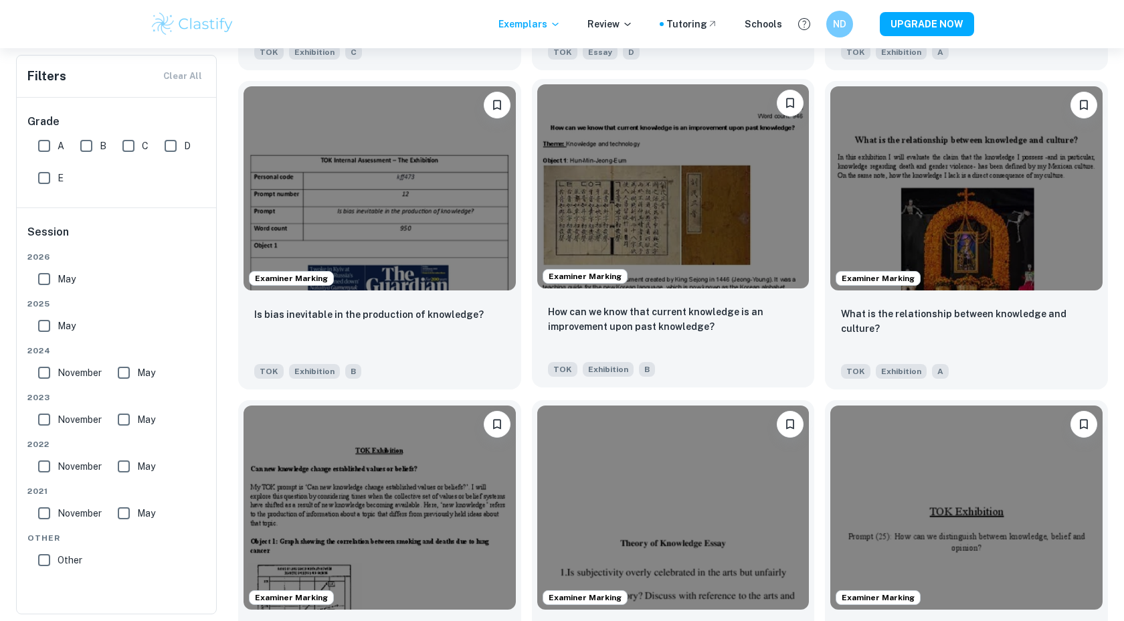
scroll to position [4748, 0]
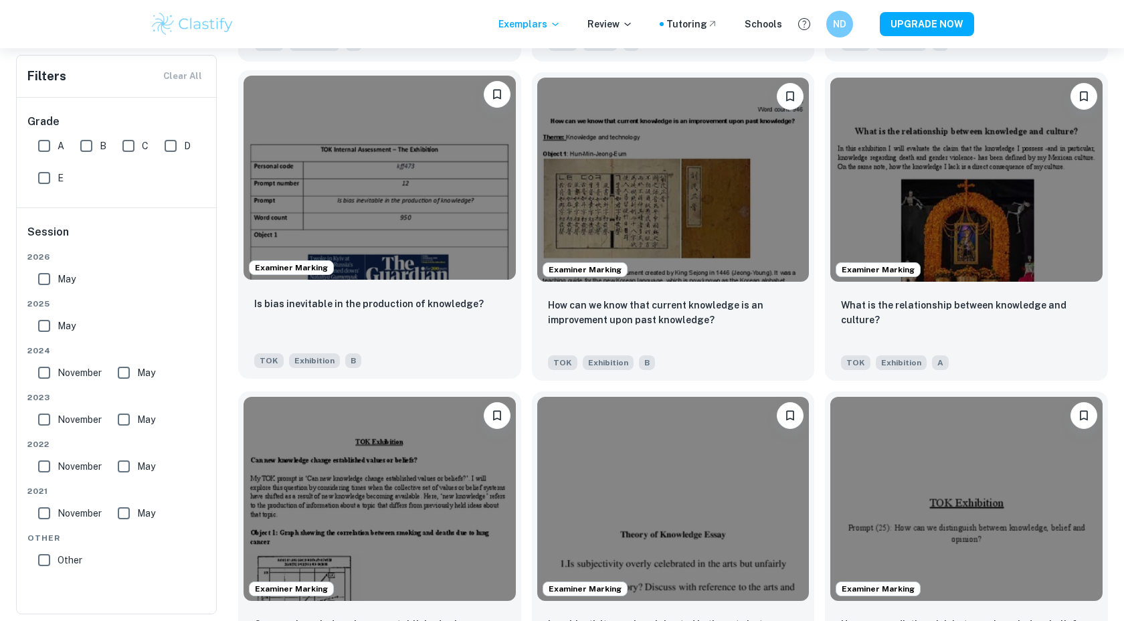
click at [409, 194] on img at bounding box center [380, 178] width 272 height 204
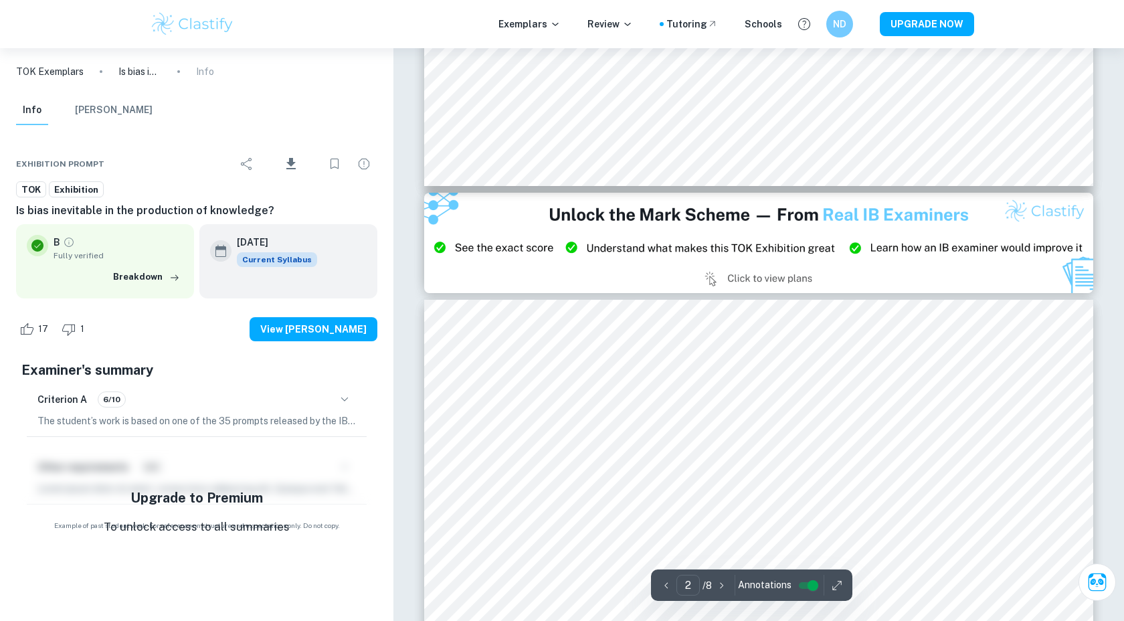
type input "3"
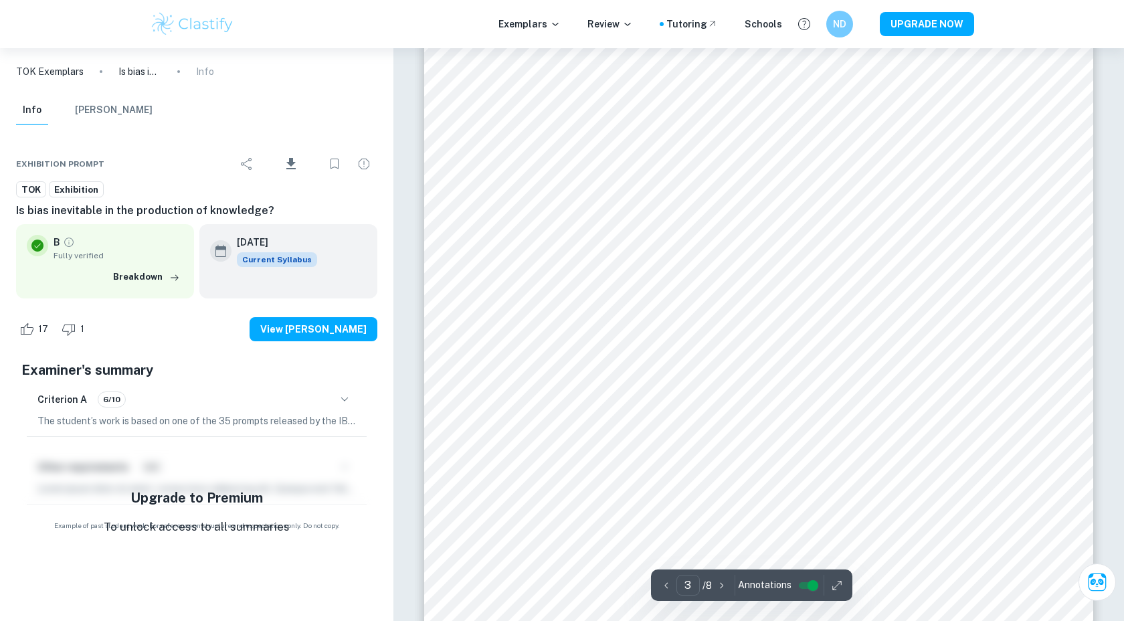
scroll to position [2482, 0]
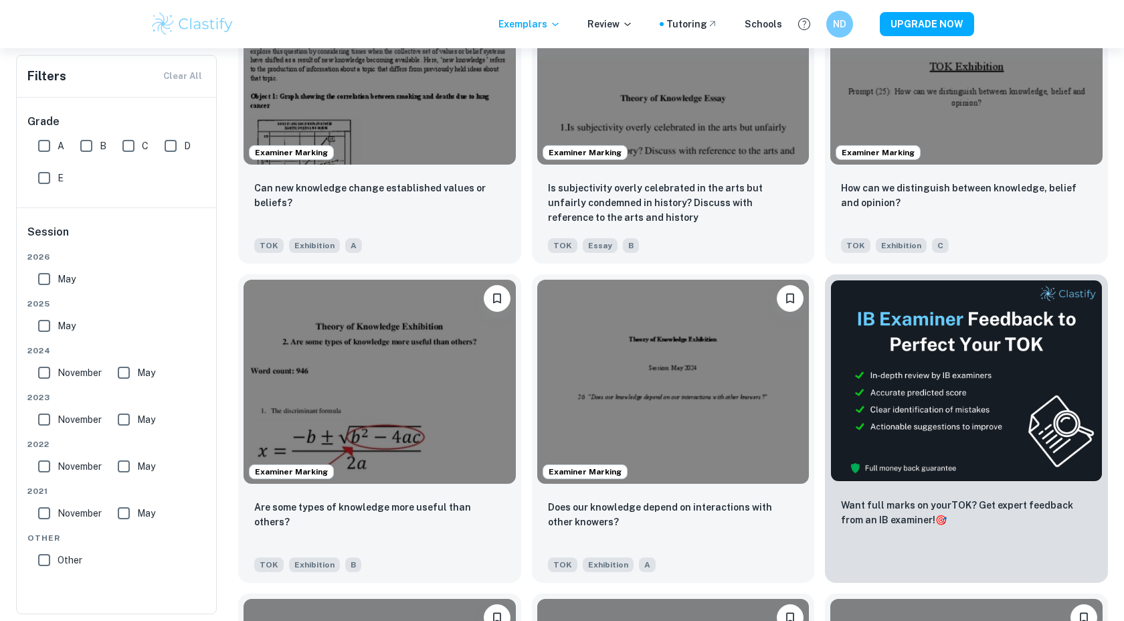
scroll to position [5185, 0]
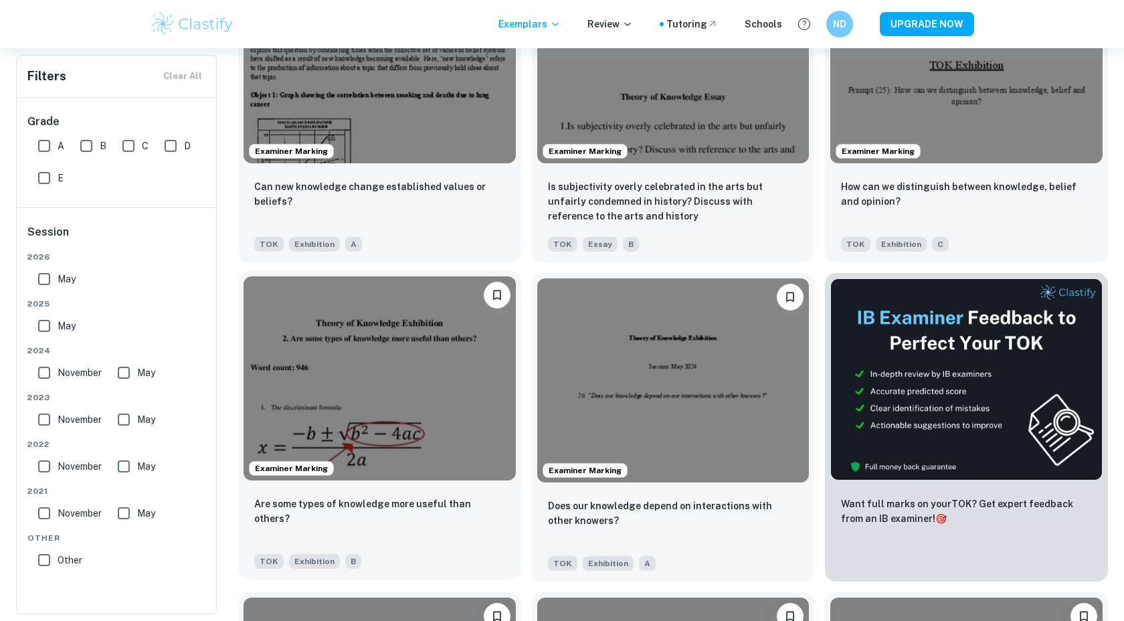
click at [387, 401] on img at bounding box center [380, 378] width 272 height 204
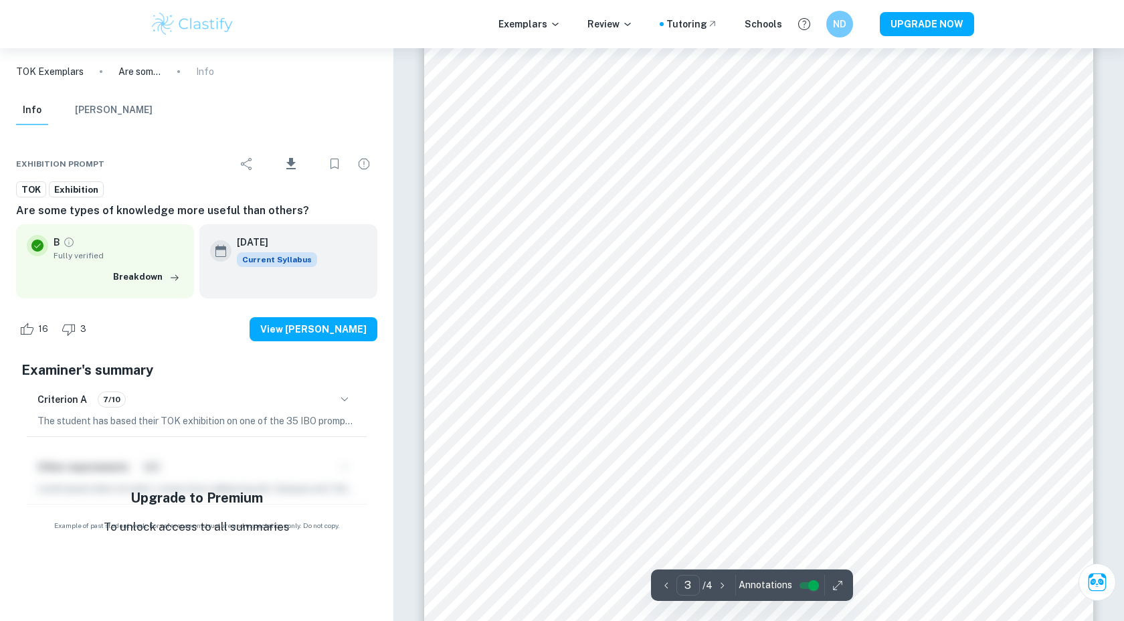
scroll to position [2471, 0]
type input "4"
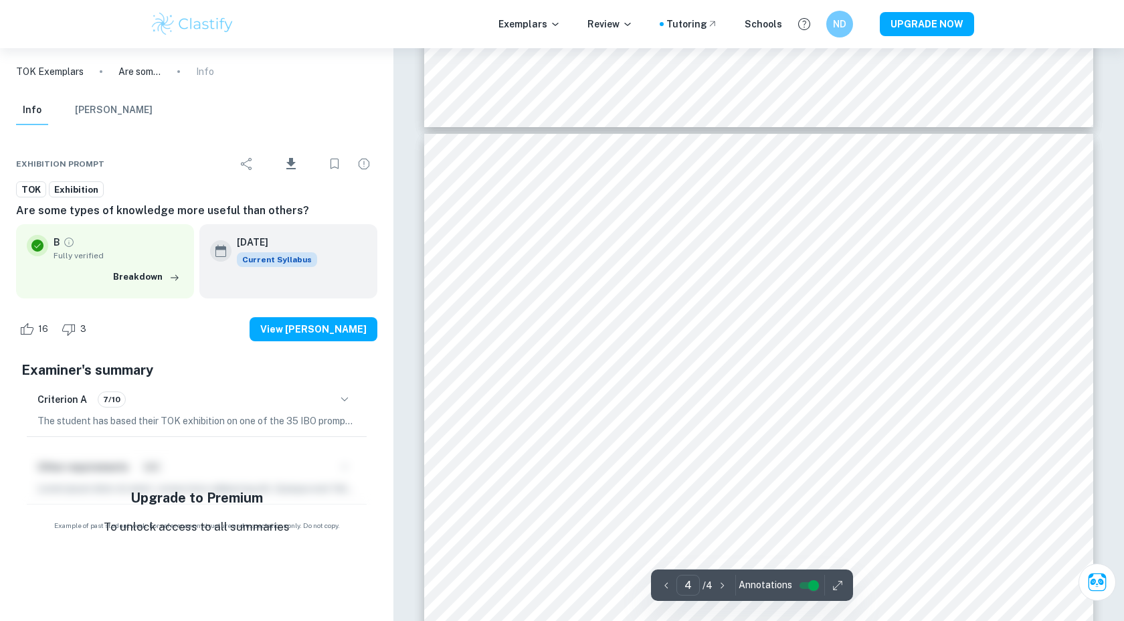
scroll to position [3089, 0]
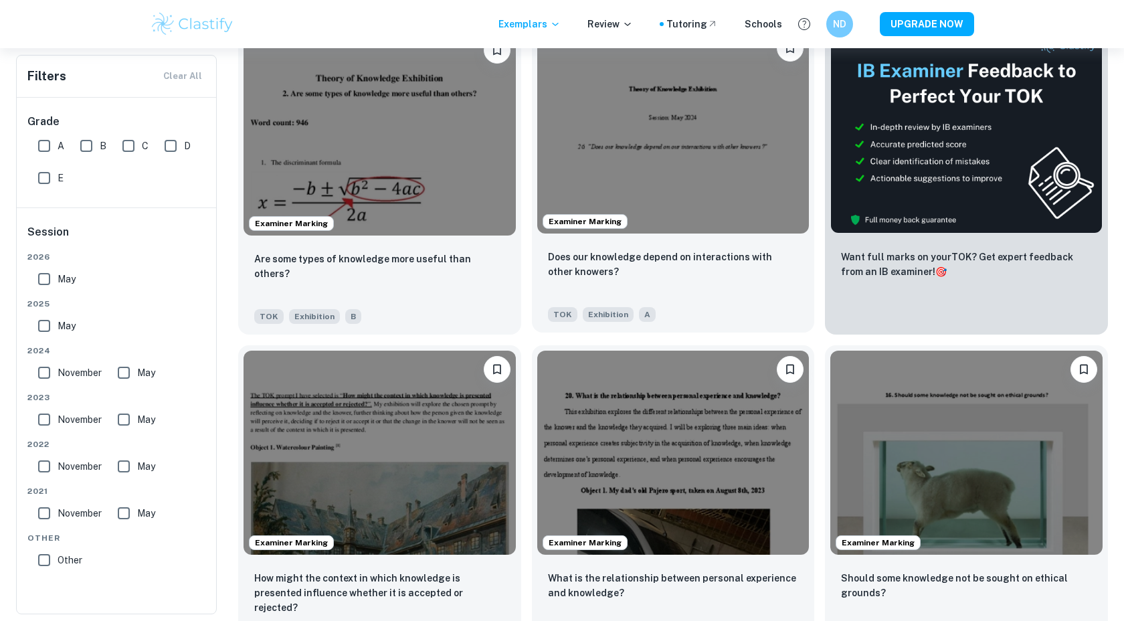
scroll to position [5485, 0]
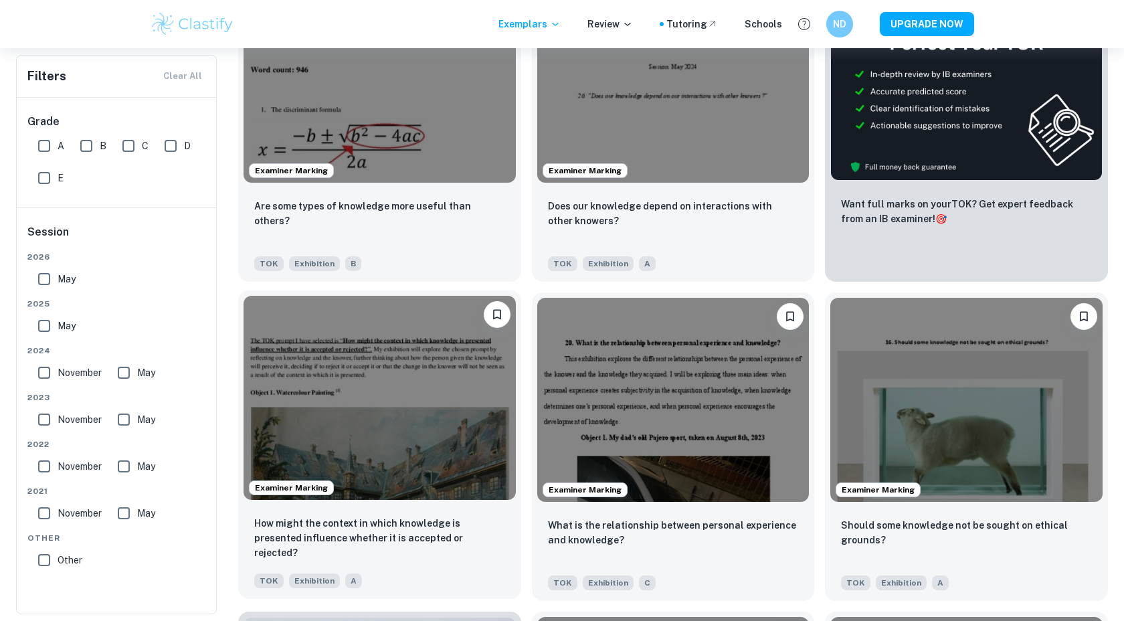
click at [368, 430] on img at bounding box center [380, 398] width 272 height 204
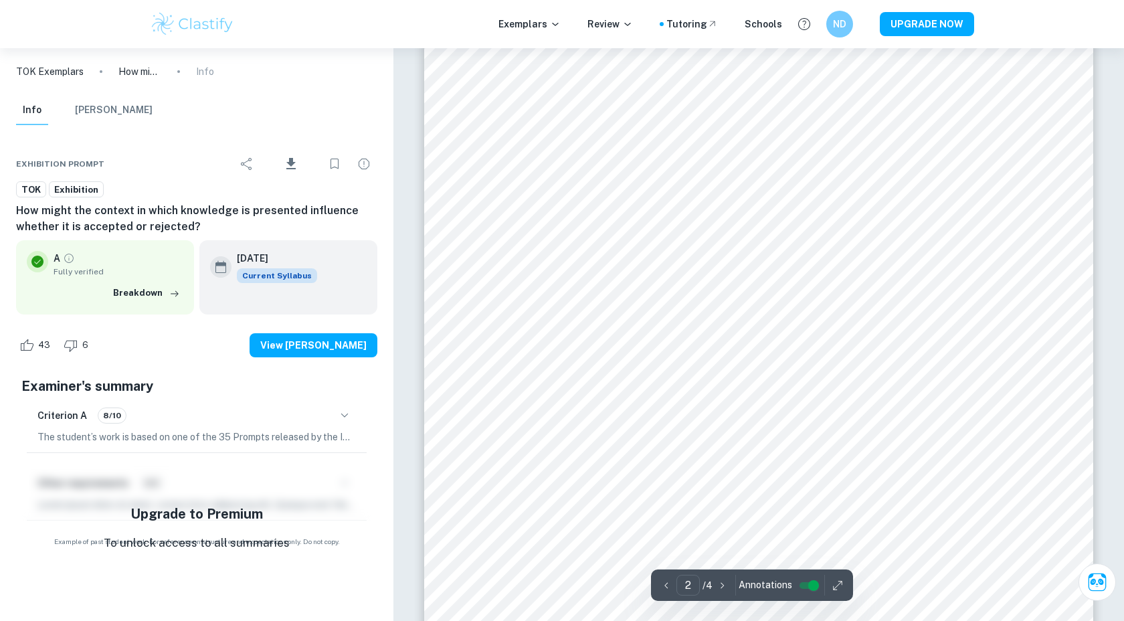
scroll to position [1431, 0]
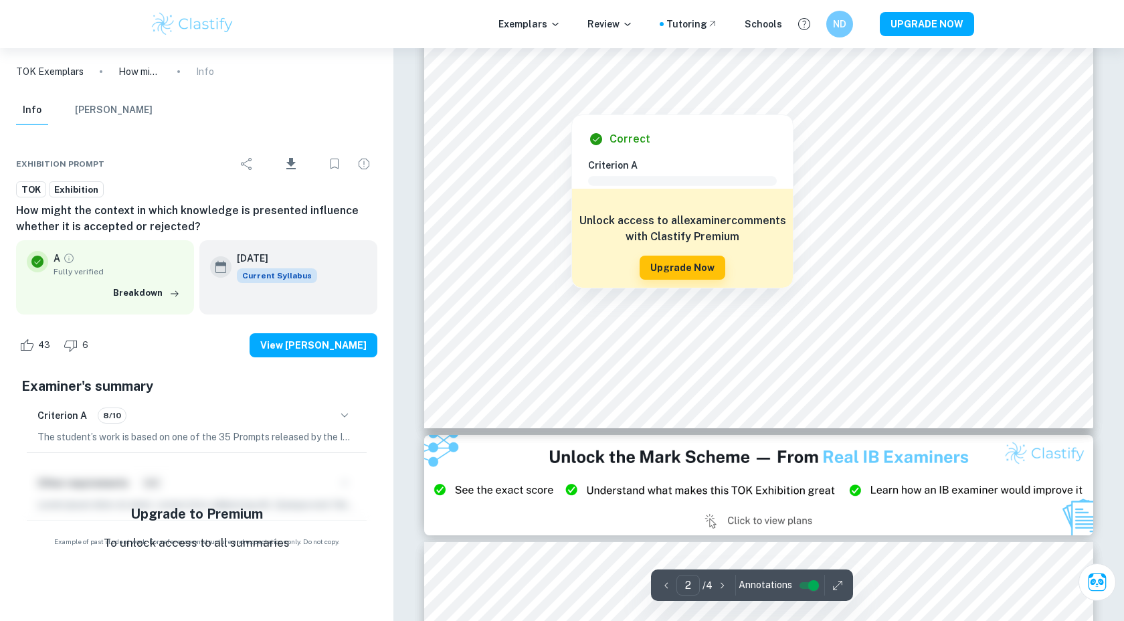
type input "3"
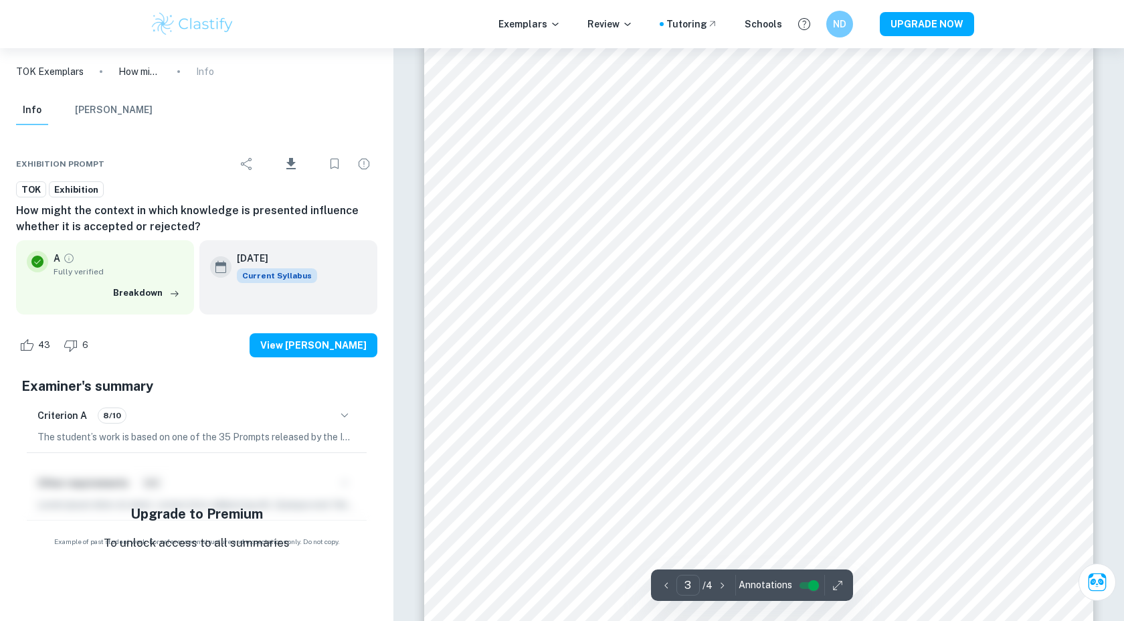
scroll to position [2400, 0]
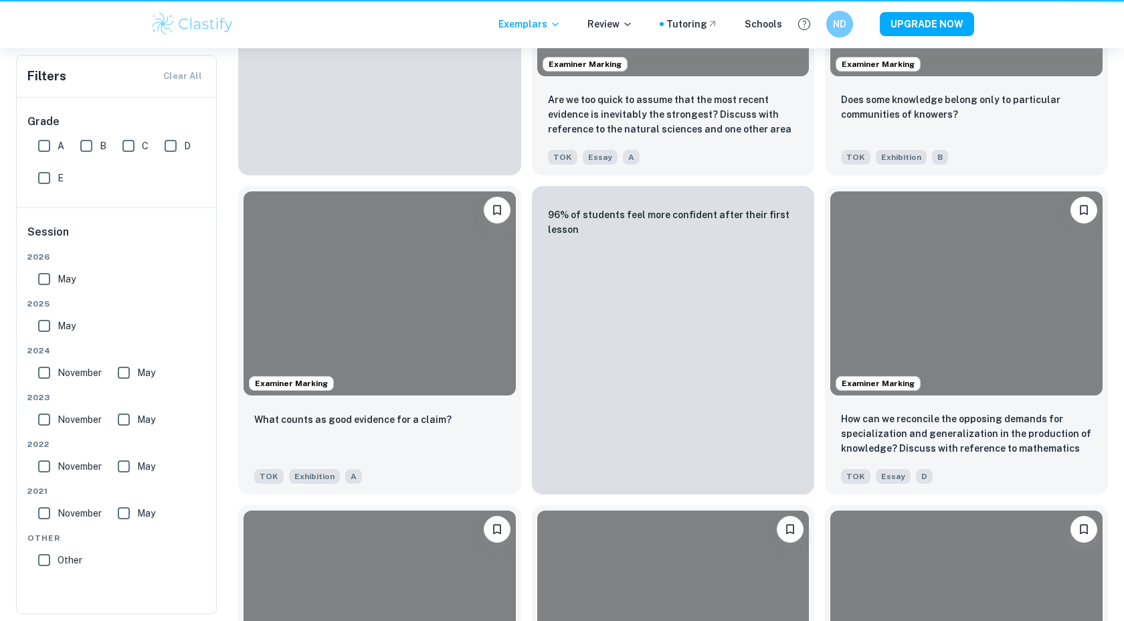
scroll to position [5485, 0]
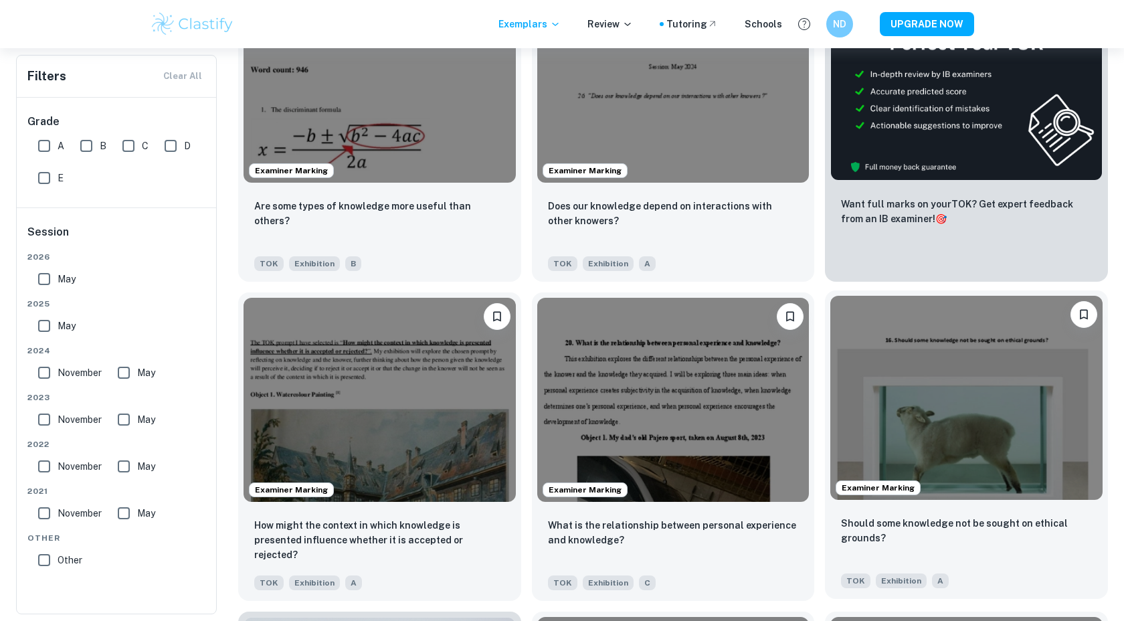
click at [903, 372] on img at bounding box center [966, 398] width 272 height 204
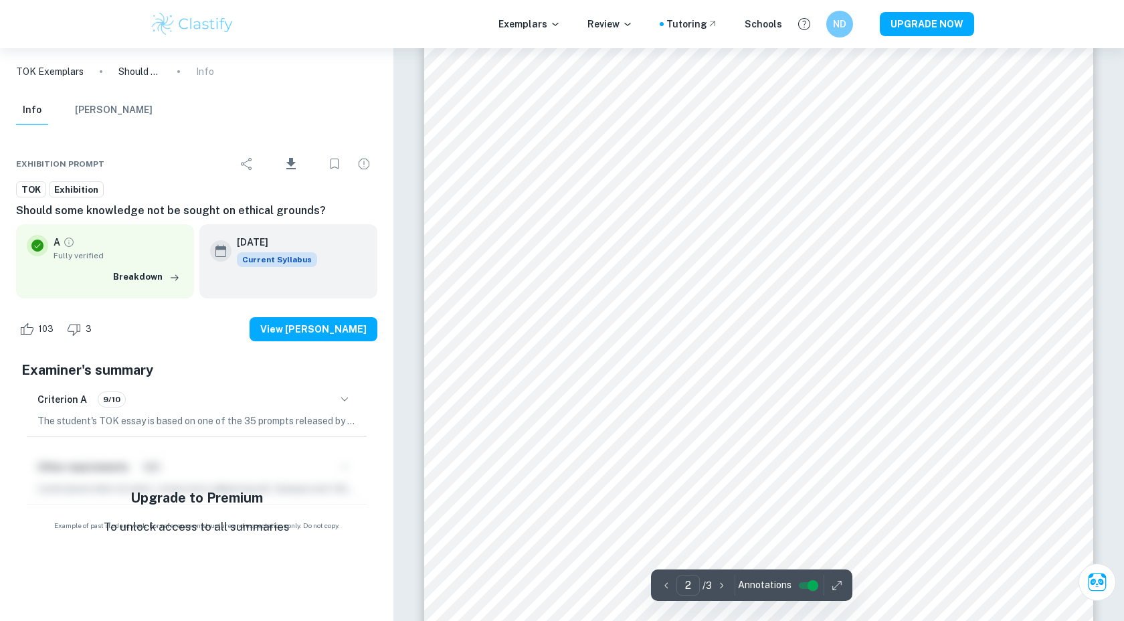
scroll to position [1105, 0]
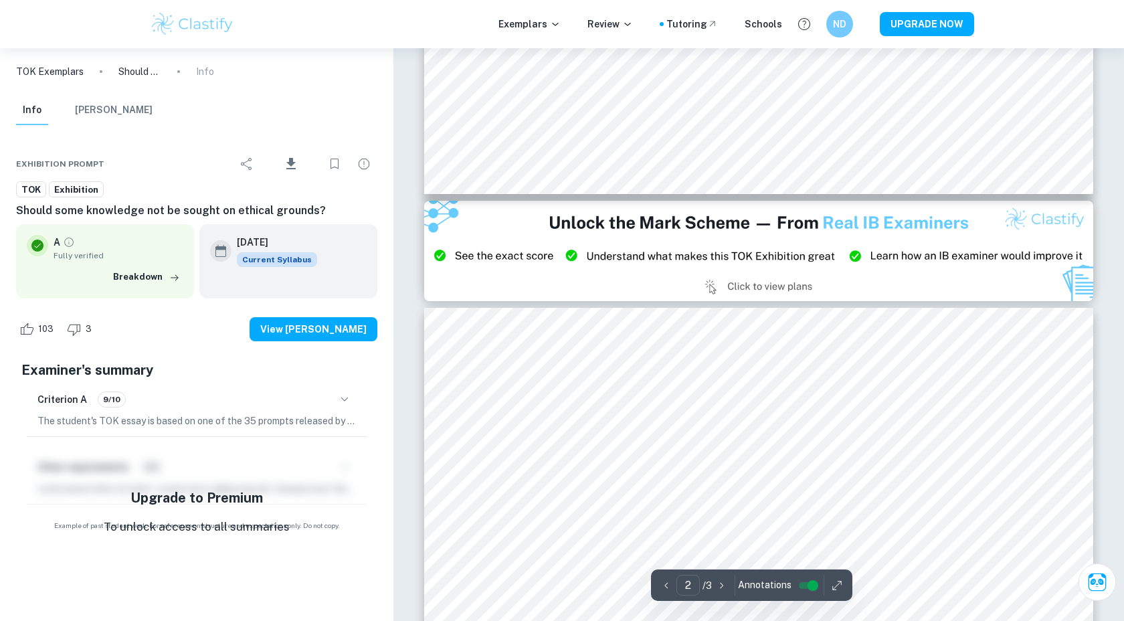
type input "3"
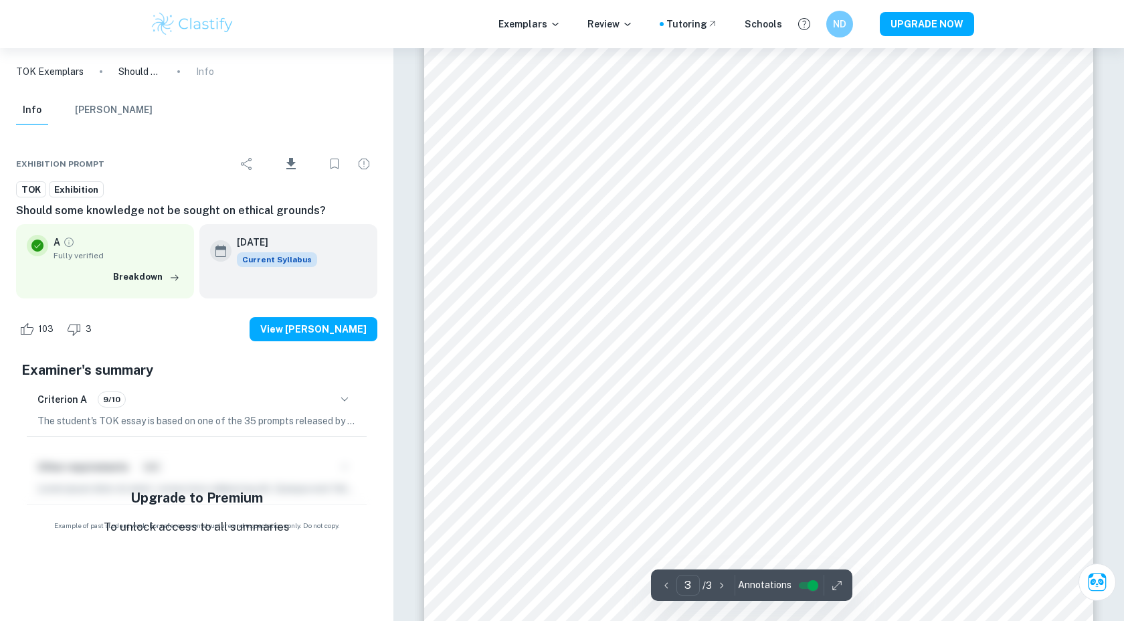
scroll to position [2520, 0]
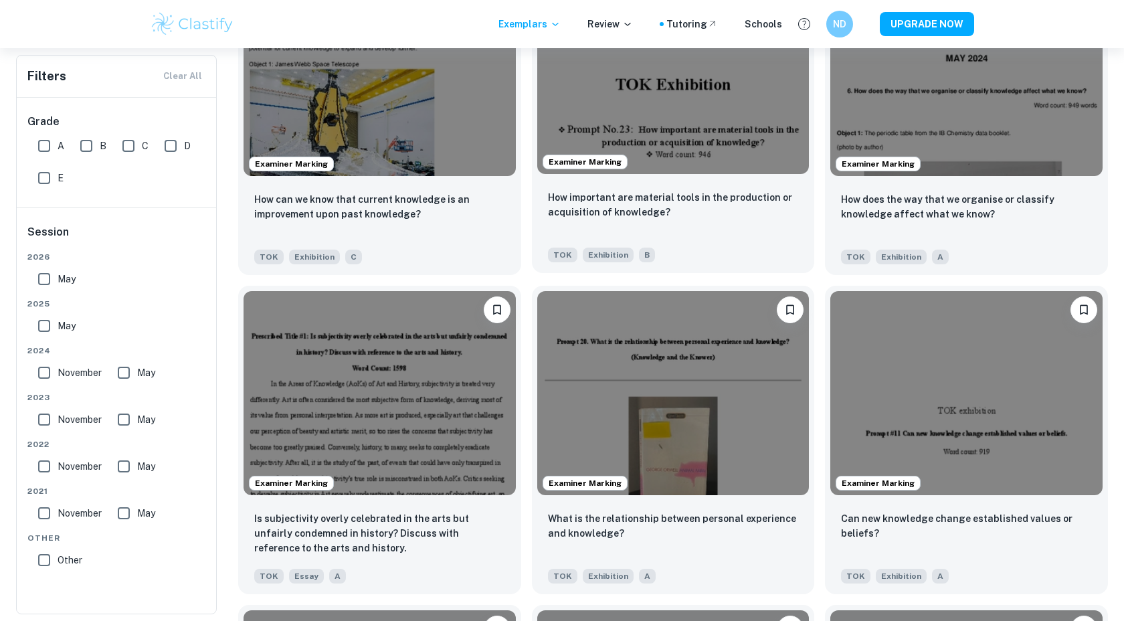
scroll to position [6450, 0]
